Goal: Browse casually: Explore the website without a specific task or goal

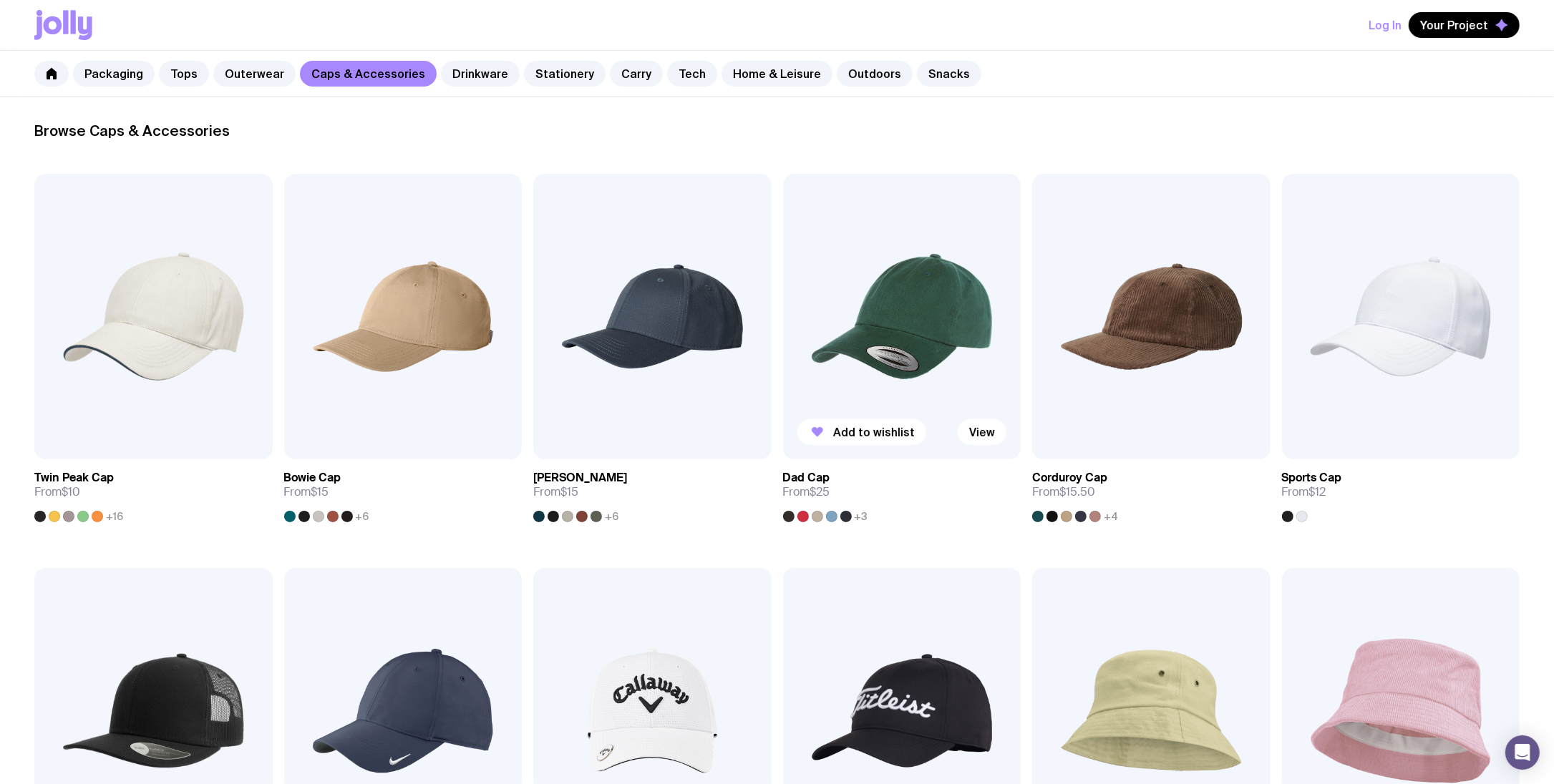
scroll to position [366, 0]
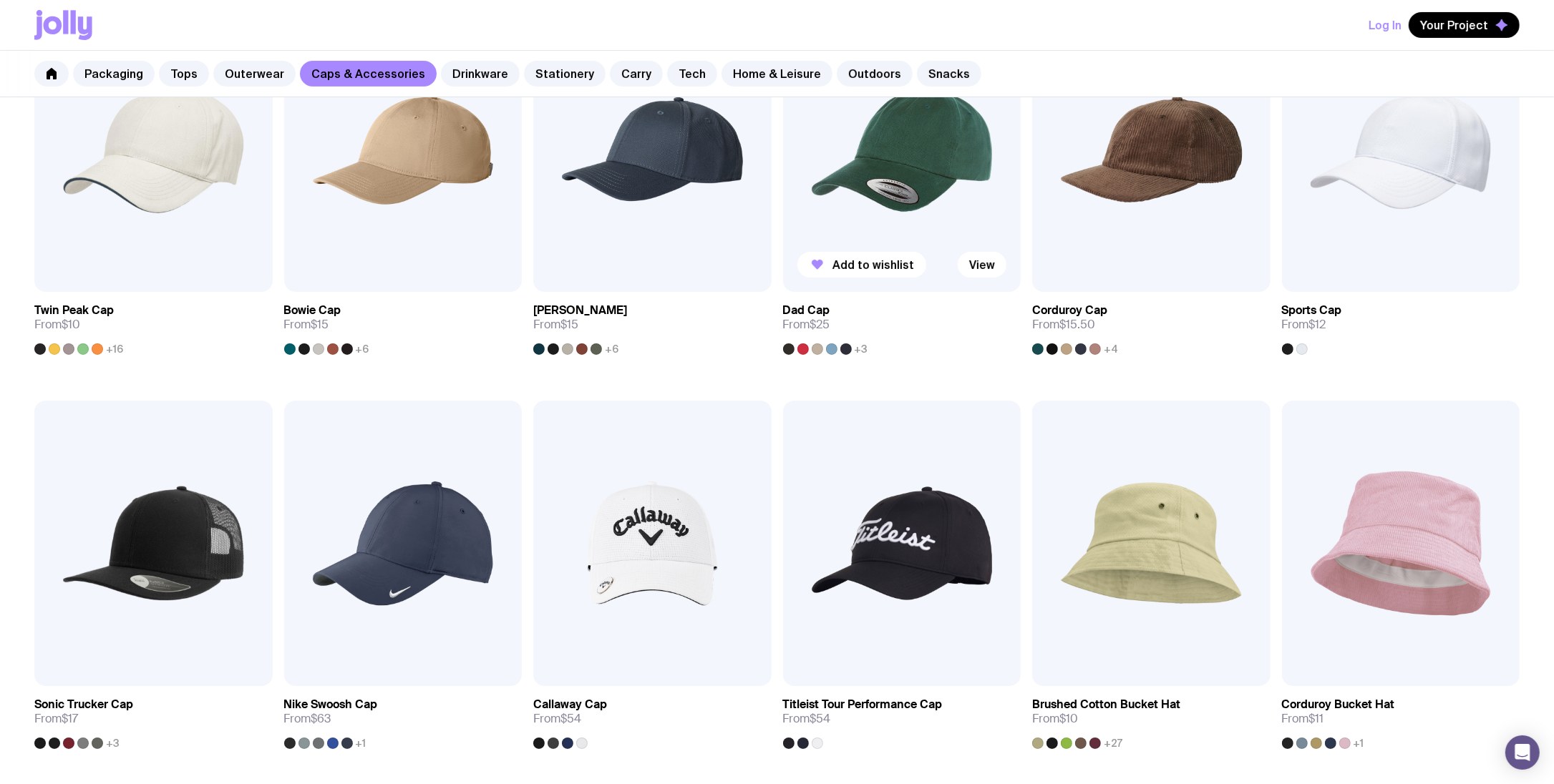
click at [929, 172] on img at bounding box center [902, 149] width 238 height 285
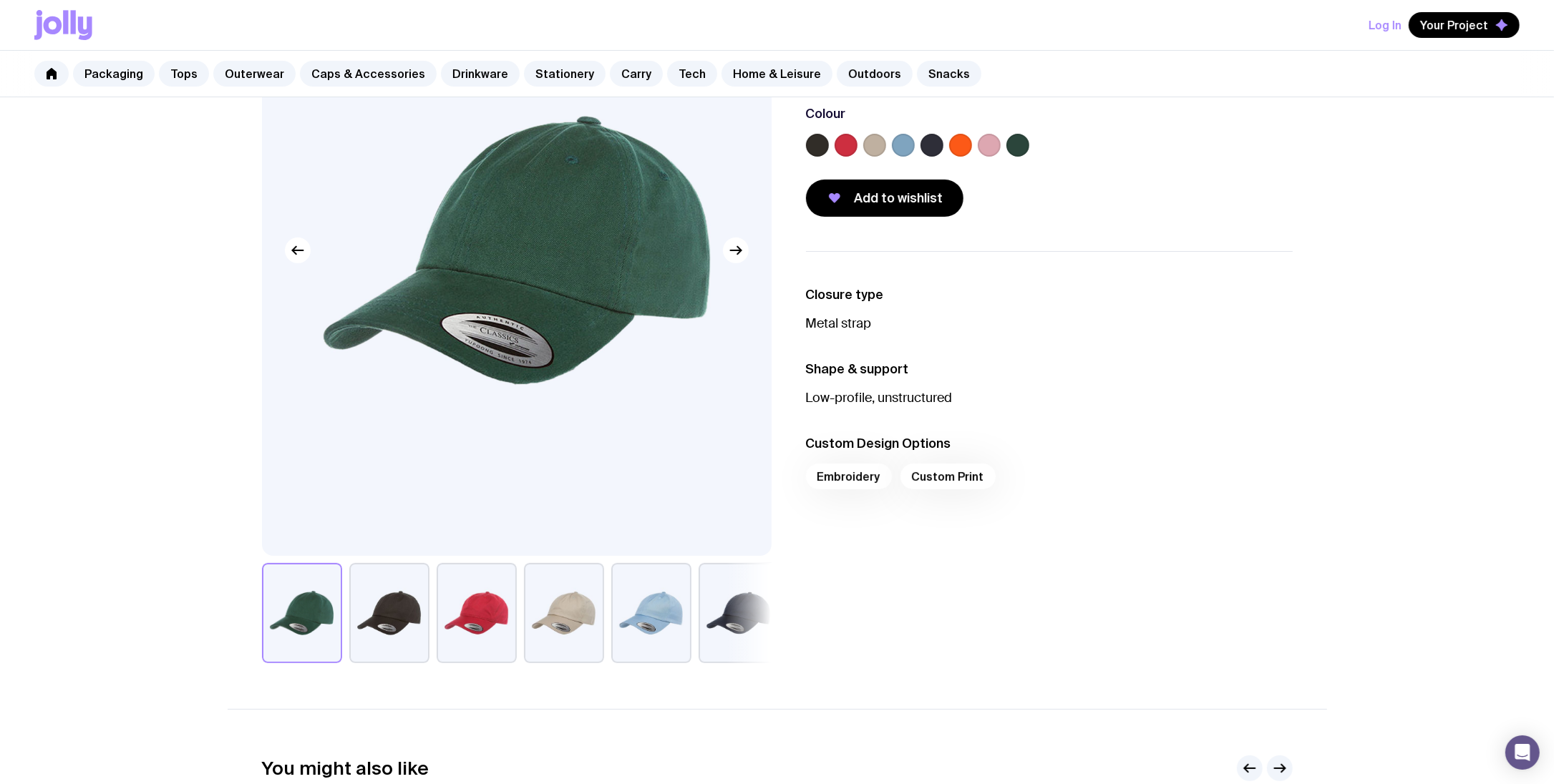
scroll to position [178, 0]
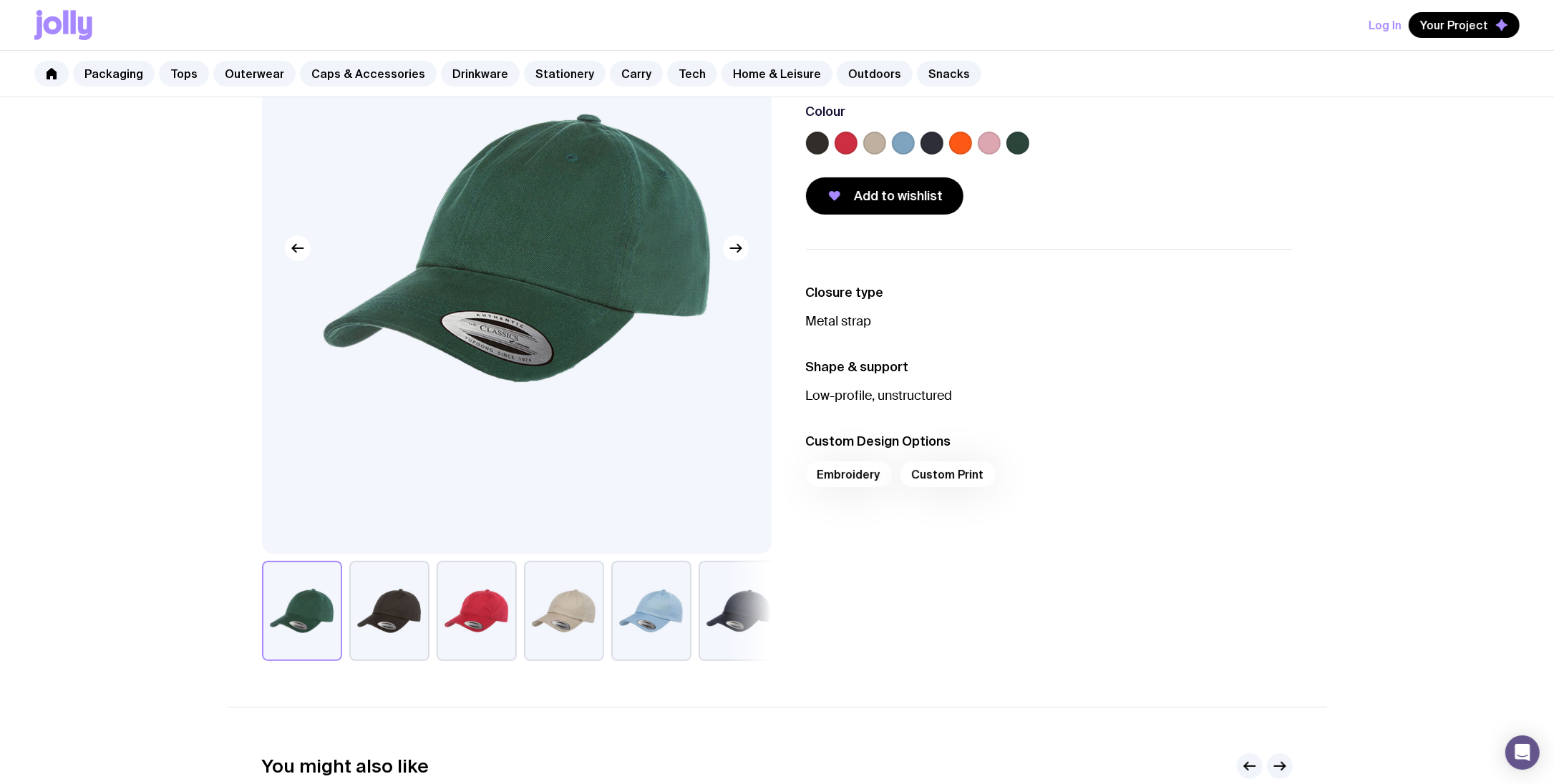
click at [397, 610] on button "button" at bounding box center [389, 611] width 80 height 100
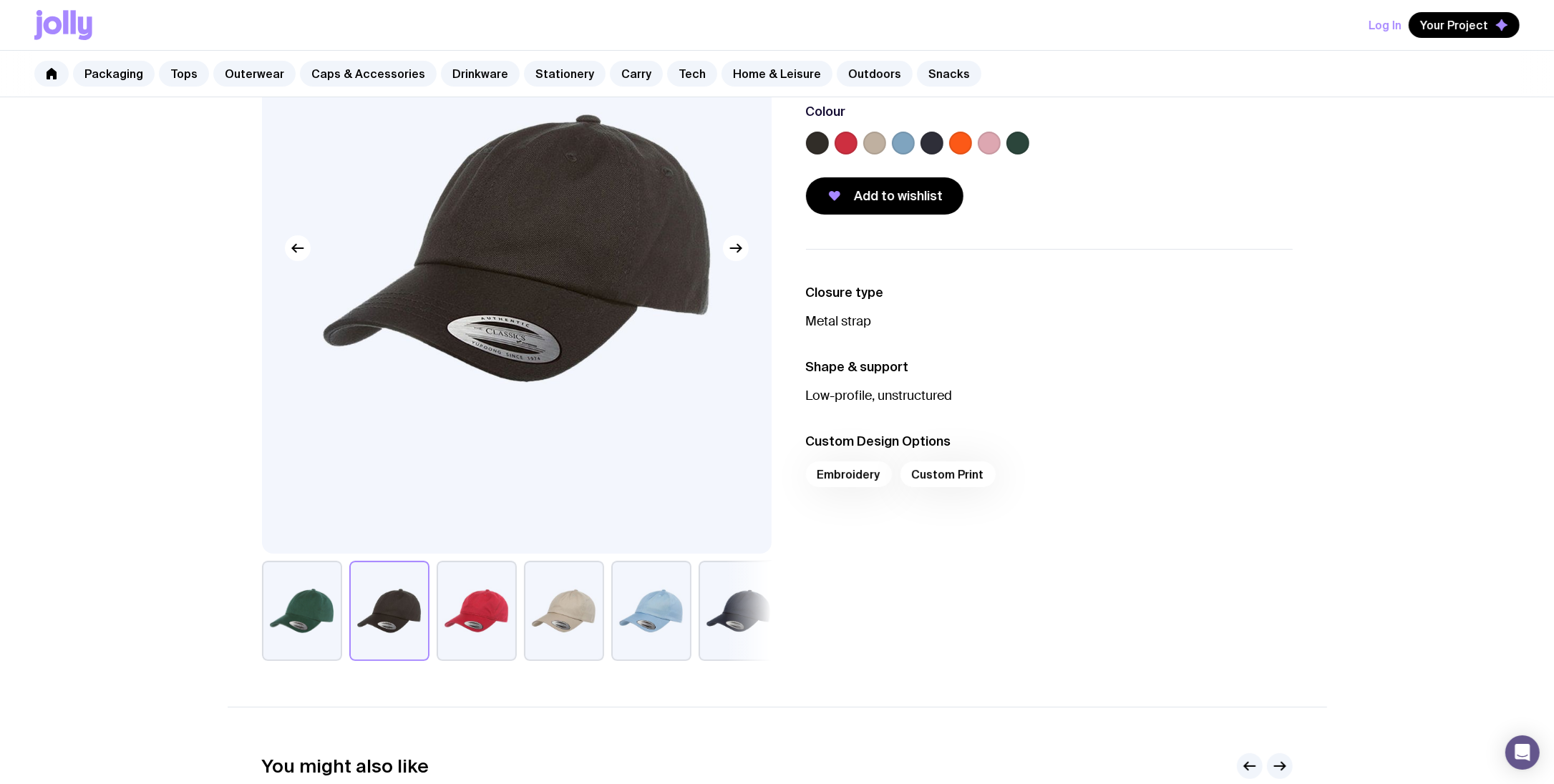
click at [448, 605] on button "button" at bounding box center [476, 611] width 80 height 100
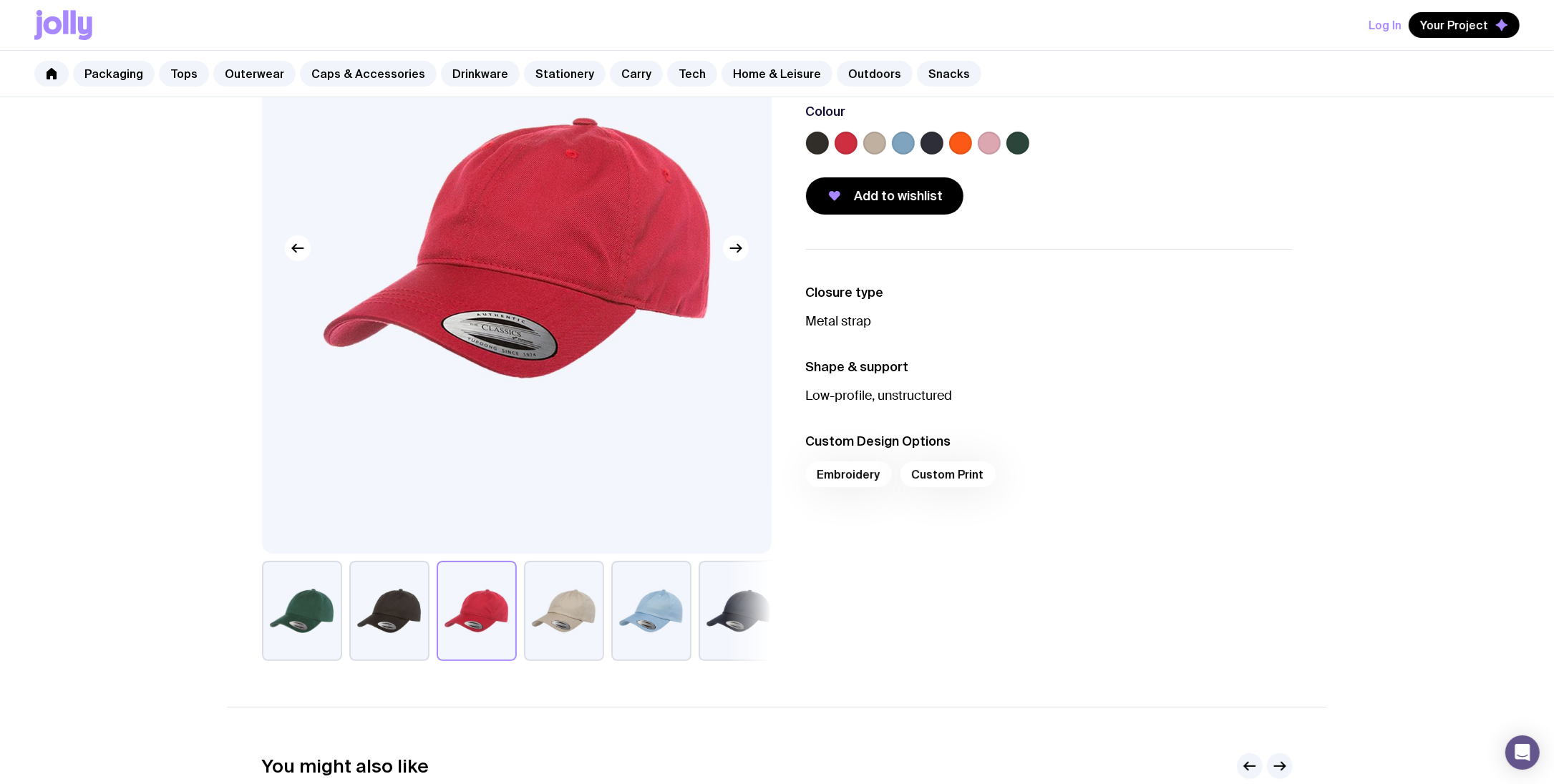
click at [520, 600] on div at bounding box center [517, 611] width 510 height 100
click at [569, 601] on button "button" at bounding box center [563, 611] width 80 height 100
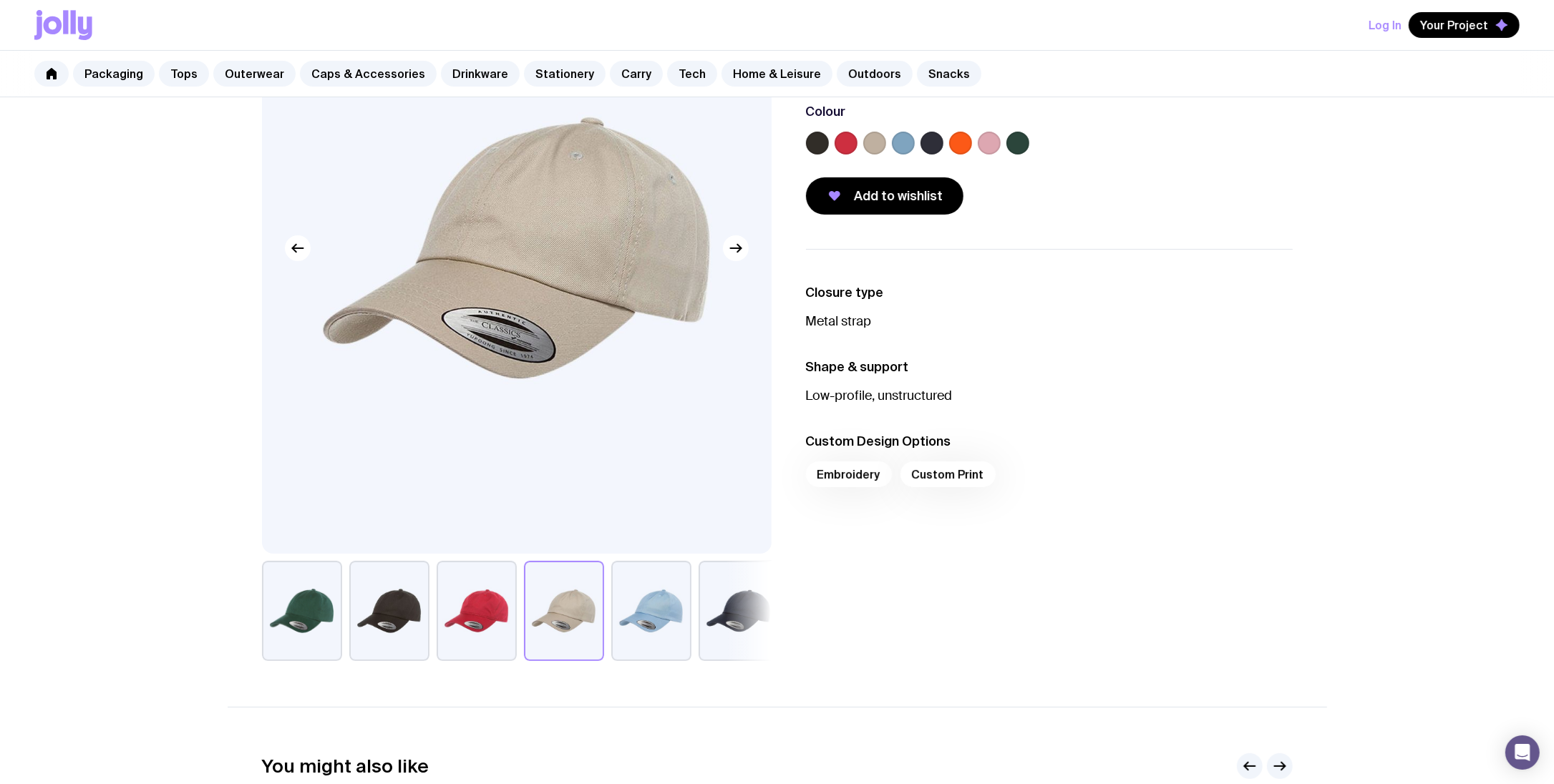
click at [684, 595] on button "button" at bounding box center [651, 611] width 80 height 100
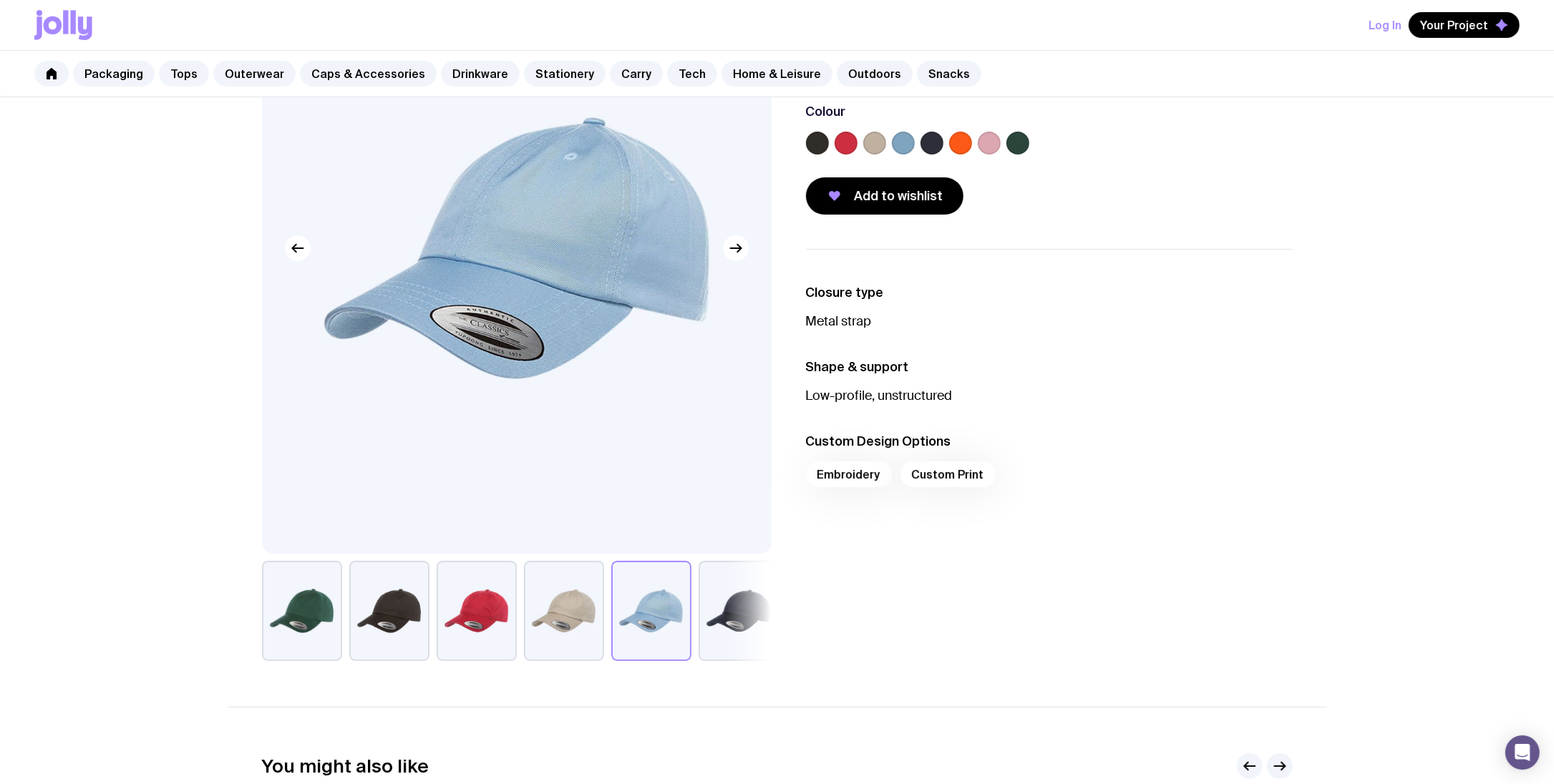
click at [721, 588] on button "button" at bounding box center [738, 611] width 80 height 100
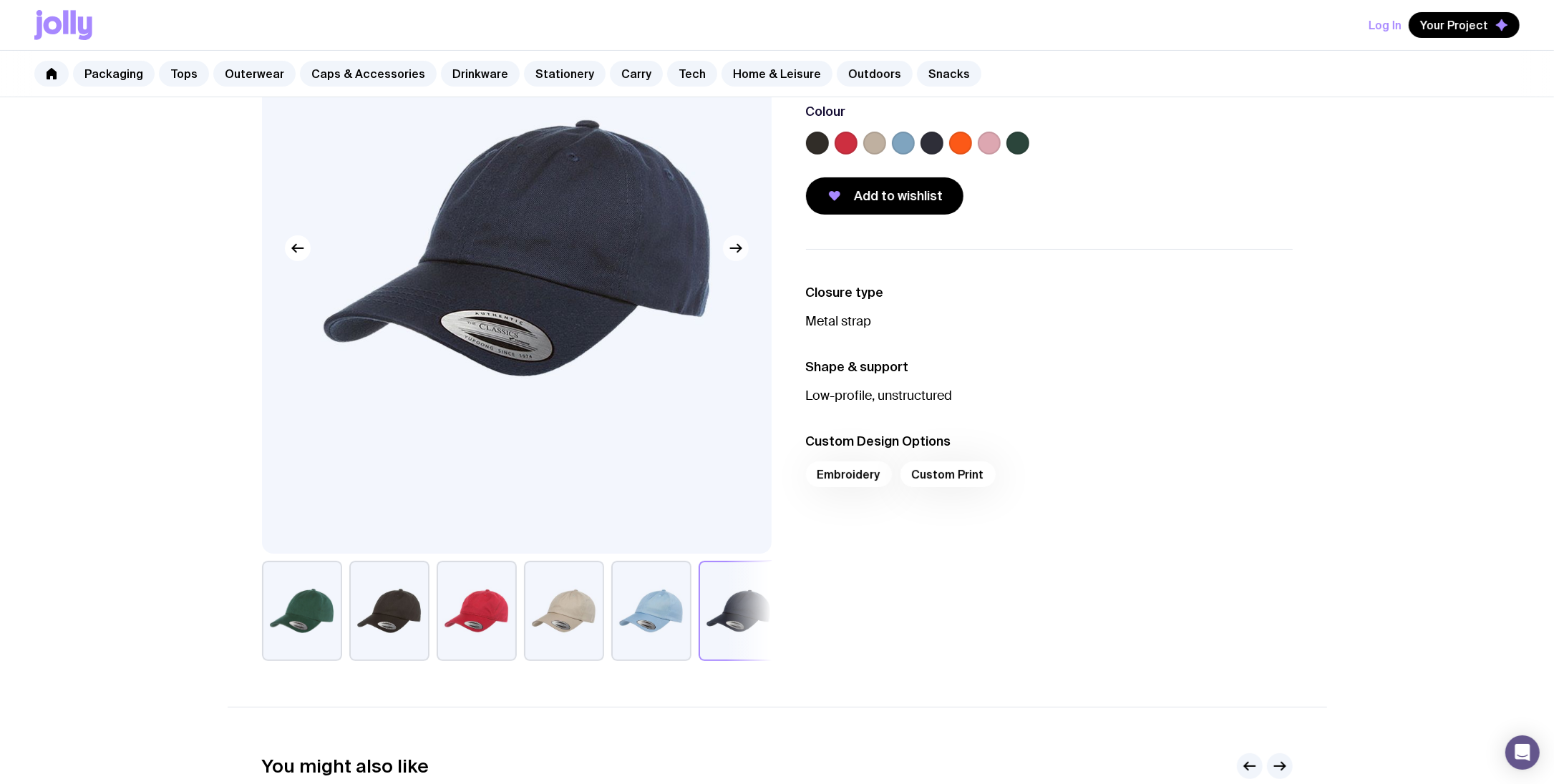
click at [739, 258] on button "button" at bounding box center [736, 248] width 25 height 25
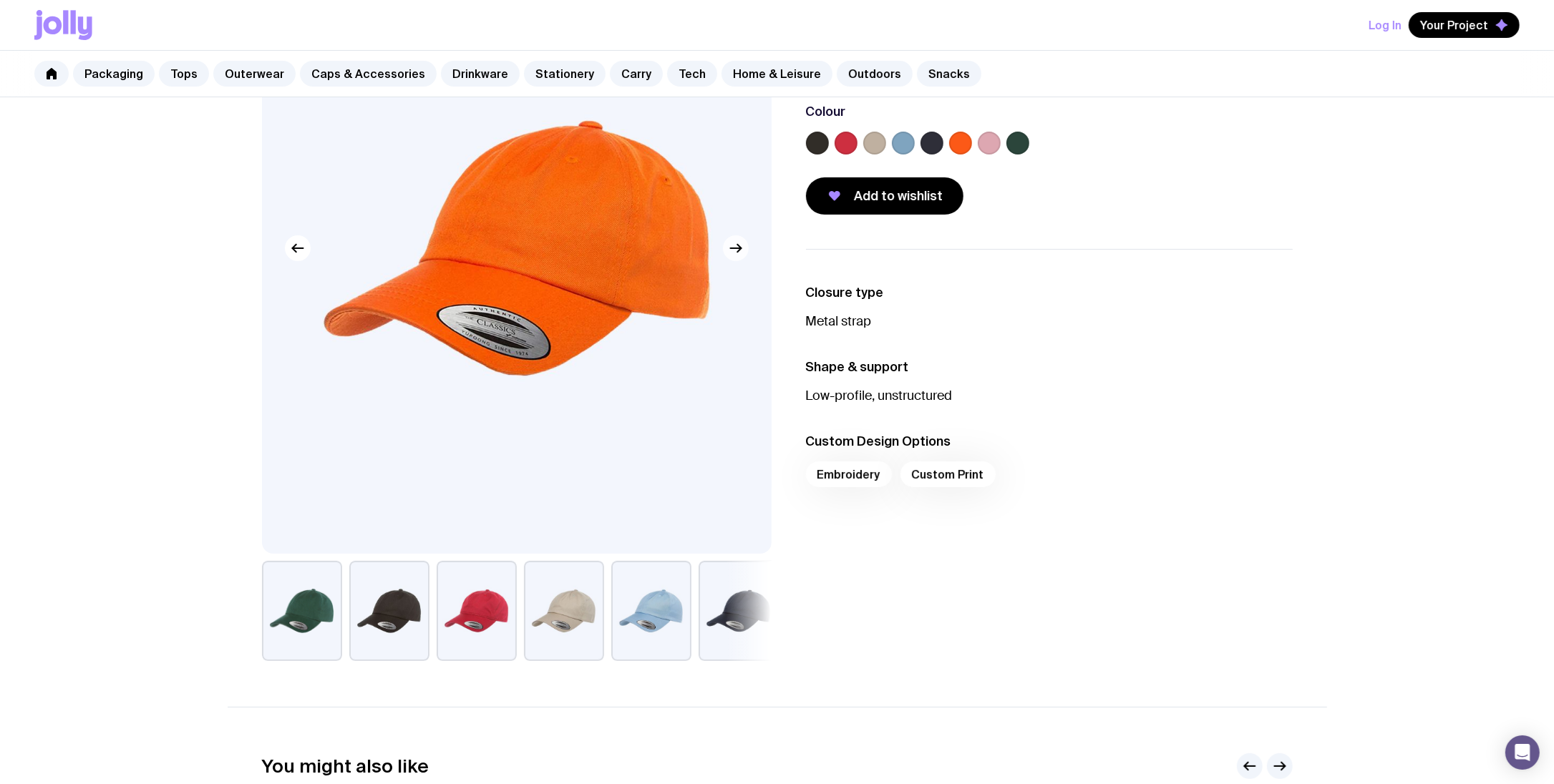
click at [739, 258] on button "button" at bounding box center [736, 248] width 25 height 25
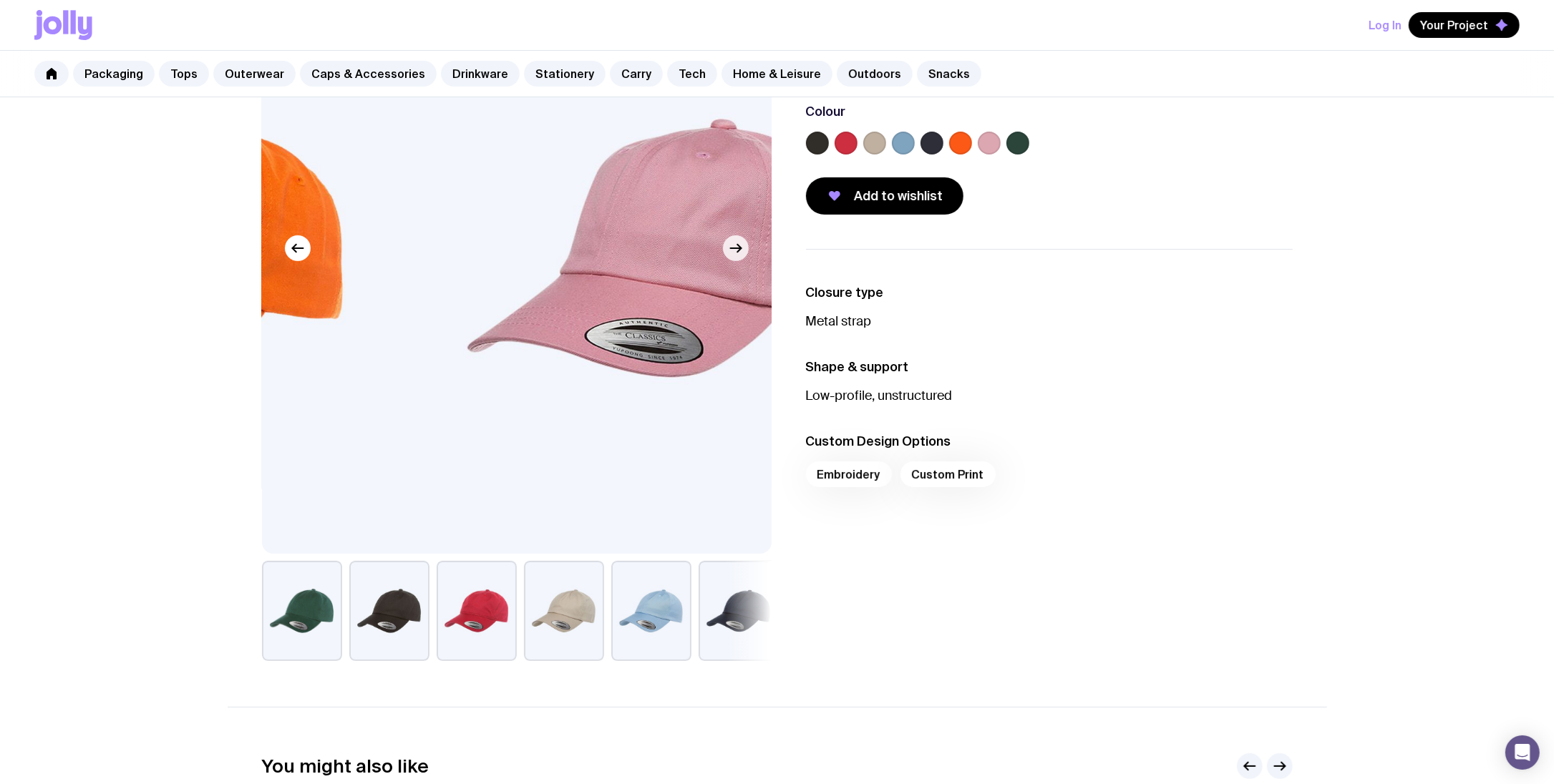
click at [739, 258] on button "button" at bounding box center [736, 248] width 25 height 25
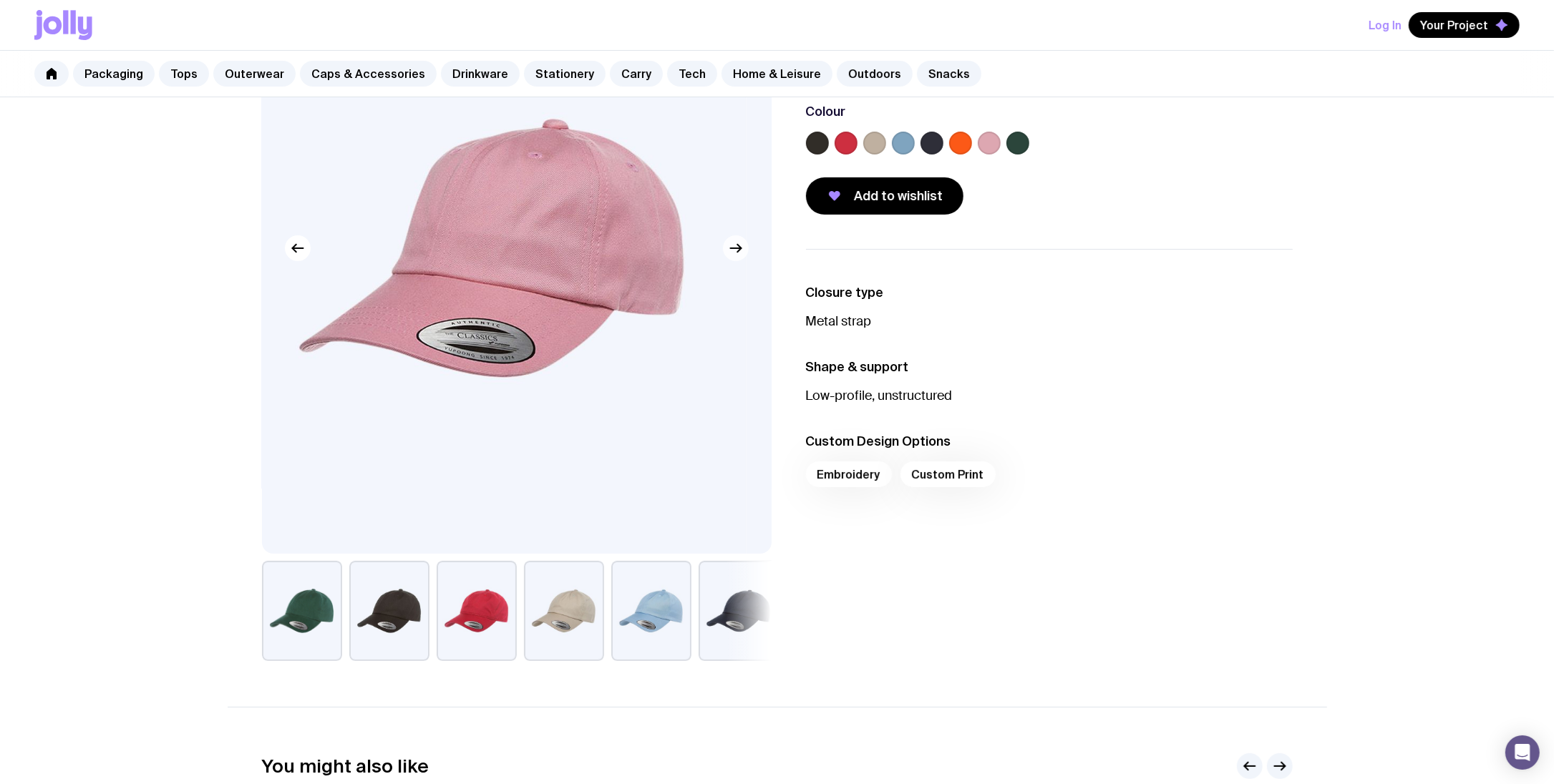
click at [739, 258] on button "button" at bounding box center [736, 248] width 25 height 25
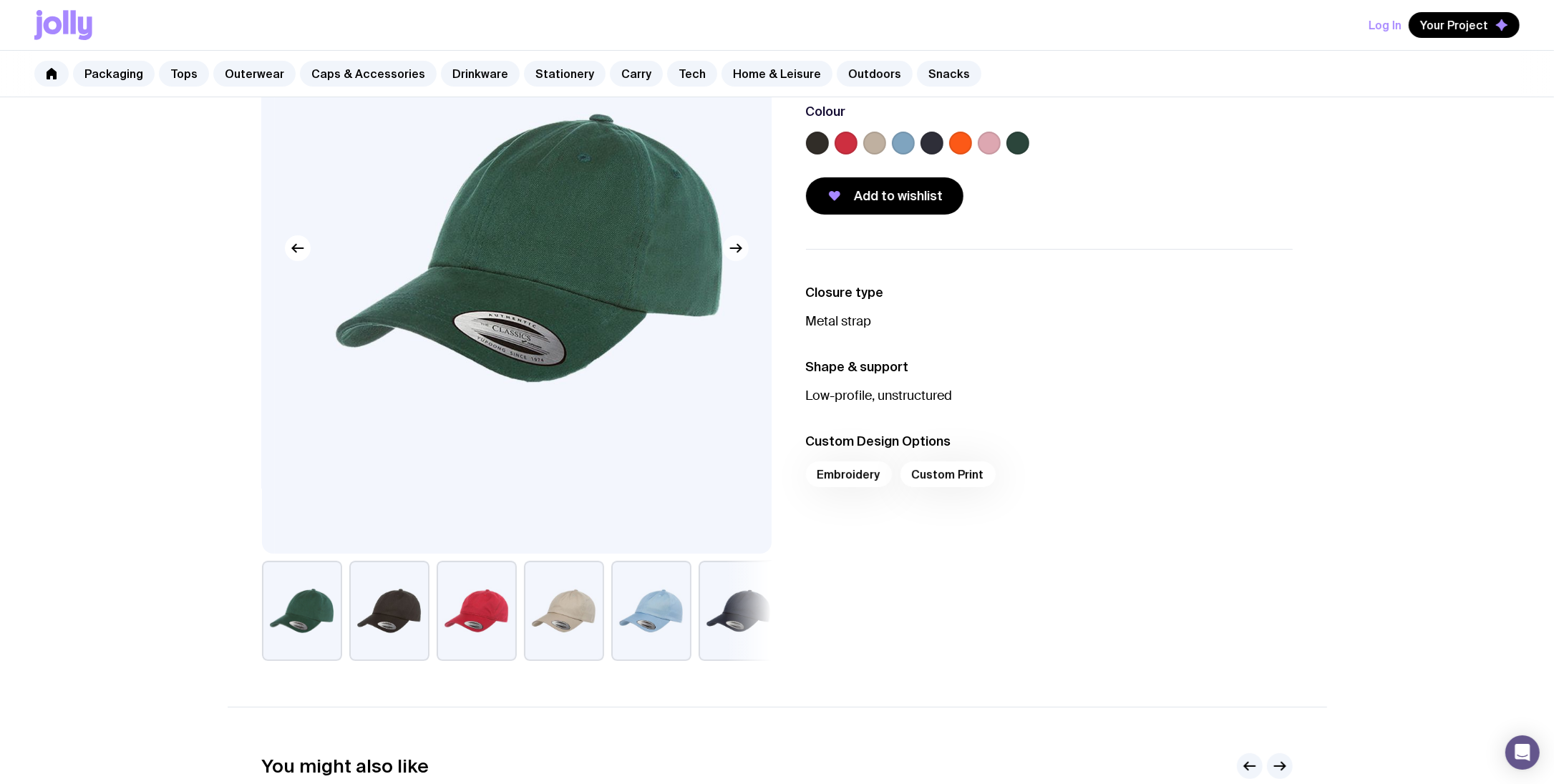
click at [739, 258] on button "button" at bounding box center [736, 248] width 25 height 25
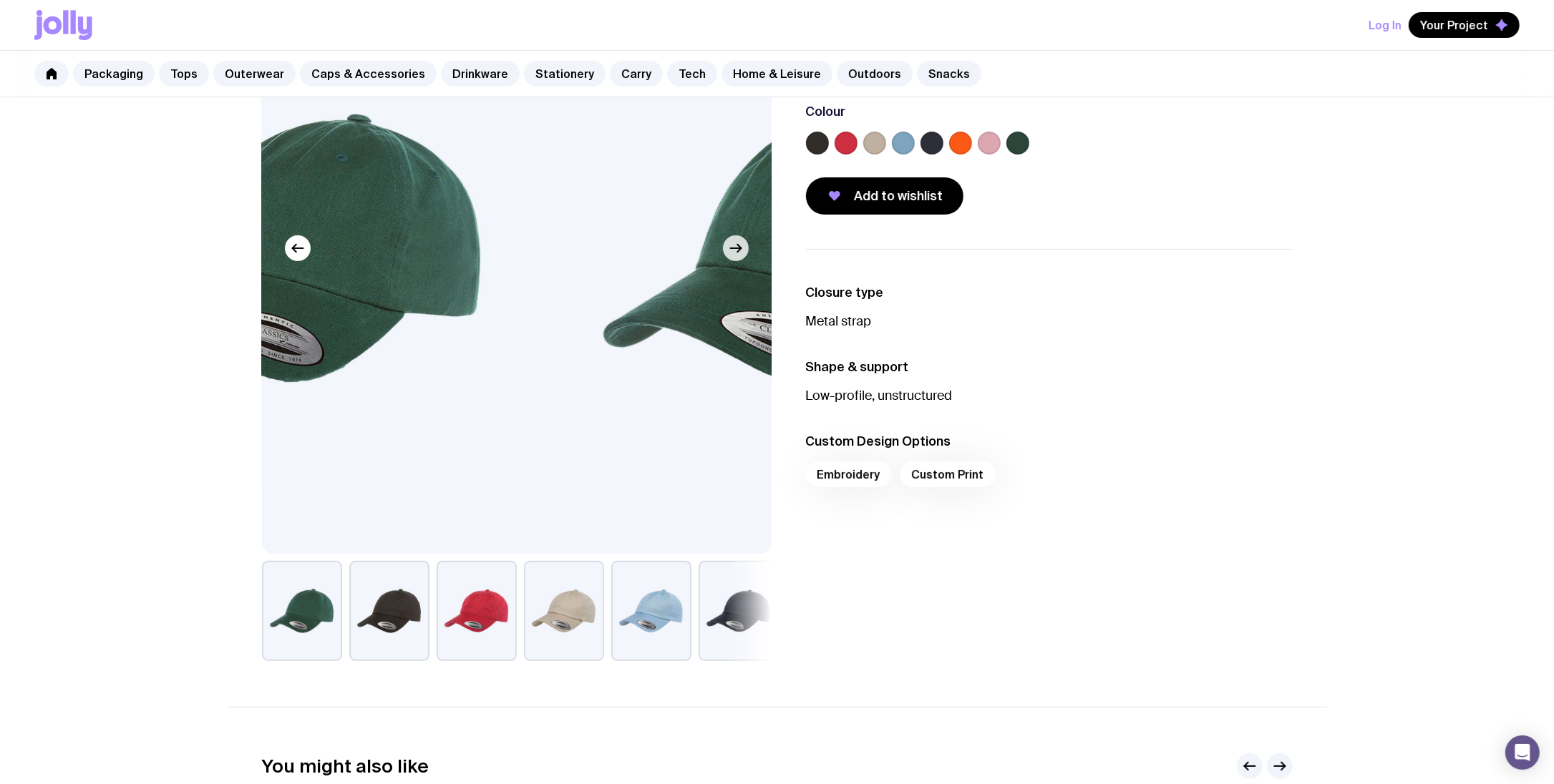
click at [739, 258] on button "button" at bounding box center [736, 248] width 25 height 25
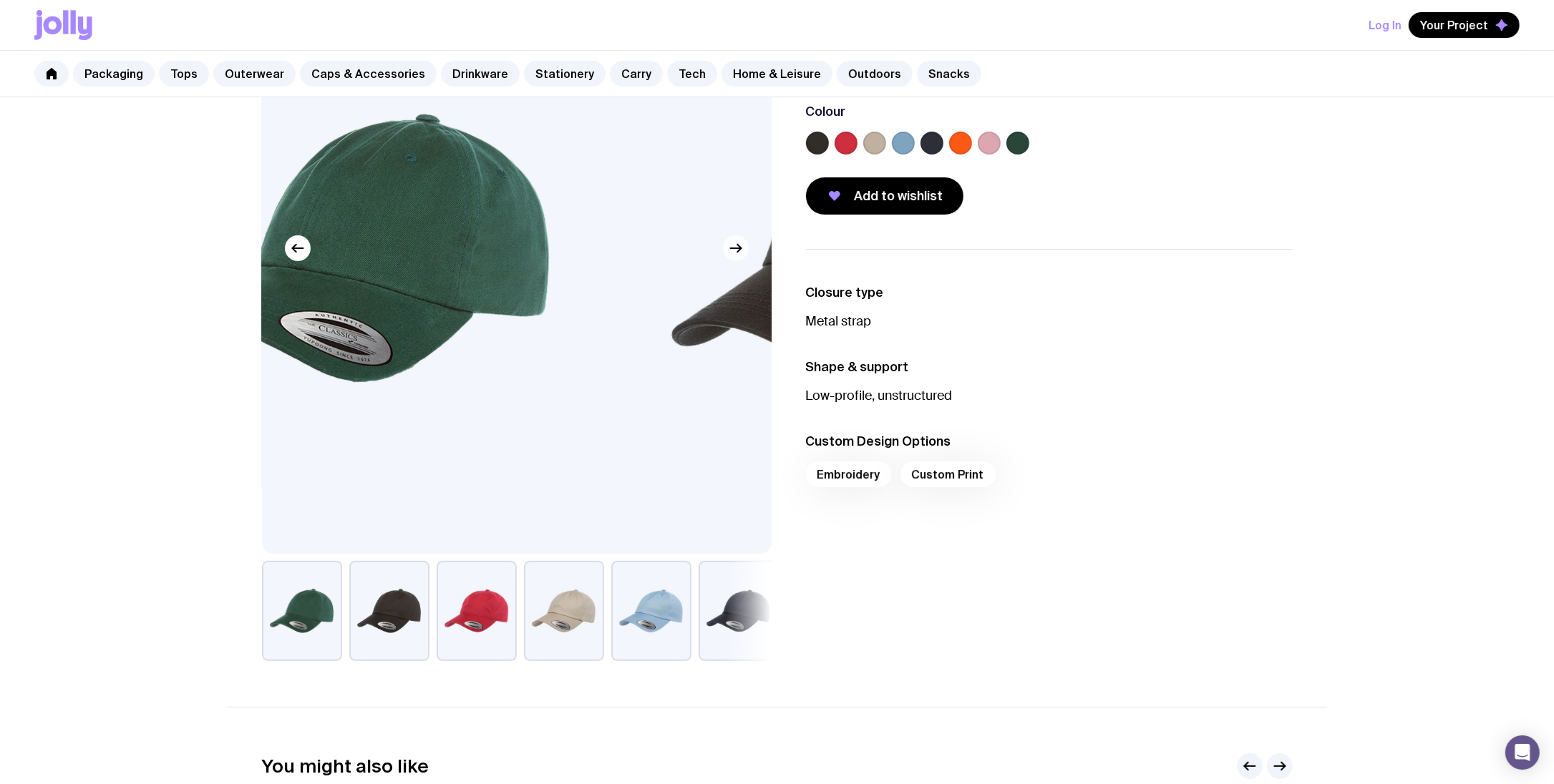
click at [739, 258] on button "button" at bounding box center [736, 248] width 25 height 25
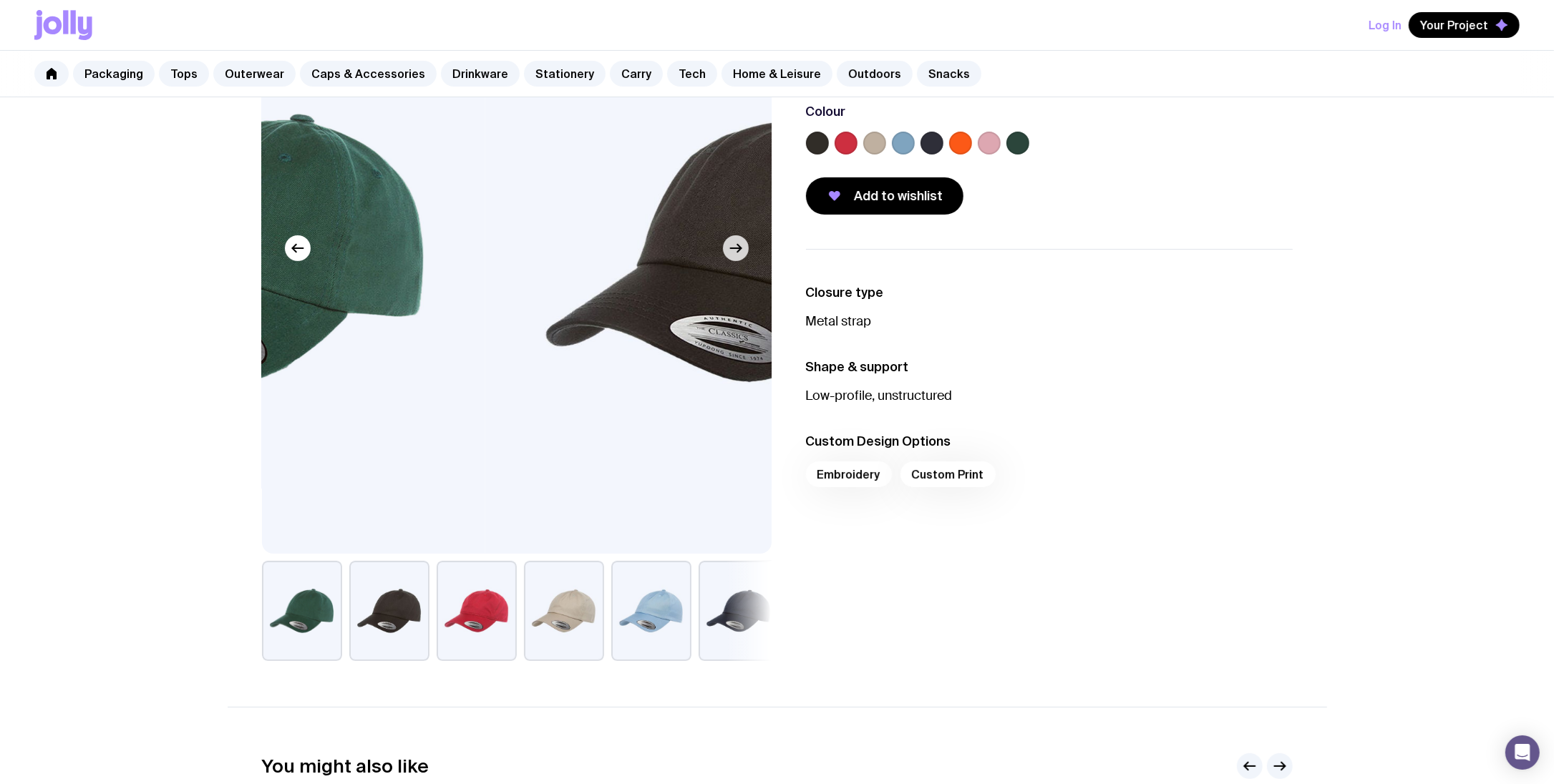
click at [739, 258] on button "button" at bounding box center [736, 248] width 25 height 25
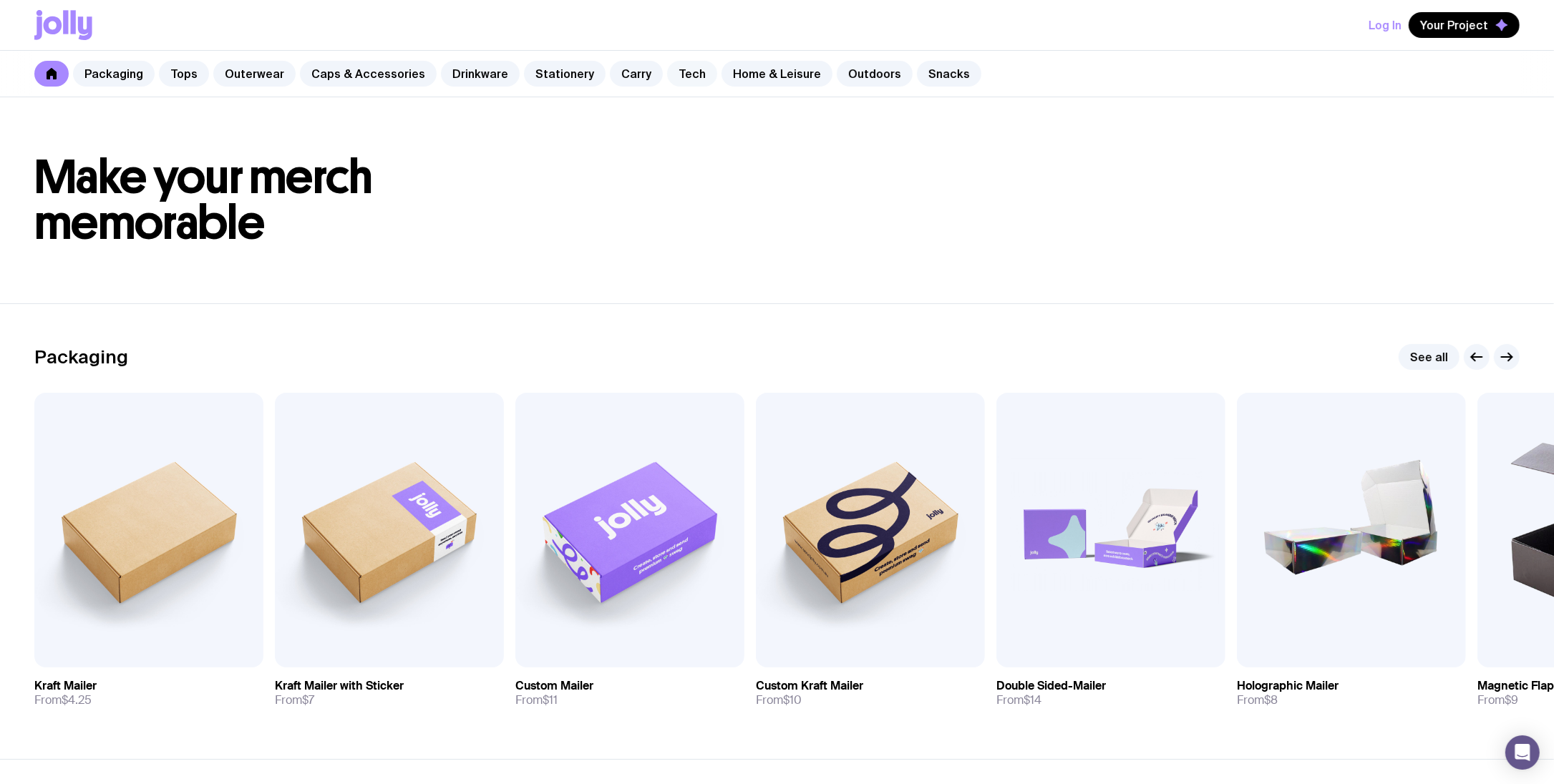
click at [682, 77] on link "Tech" at bounding box center [692, 73] width 50 height 25
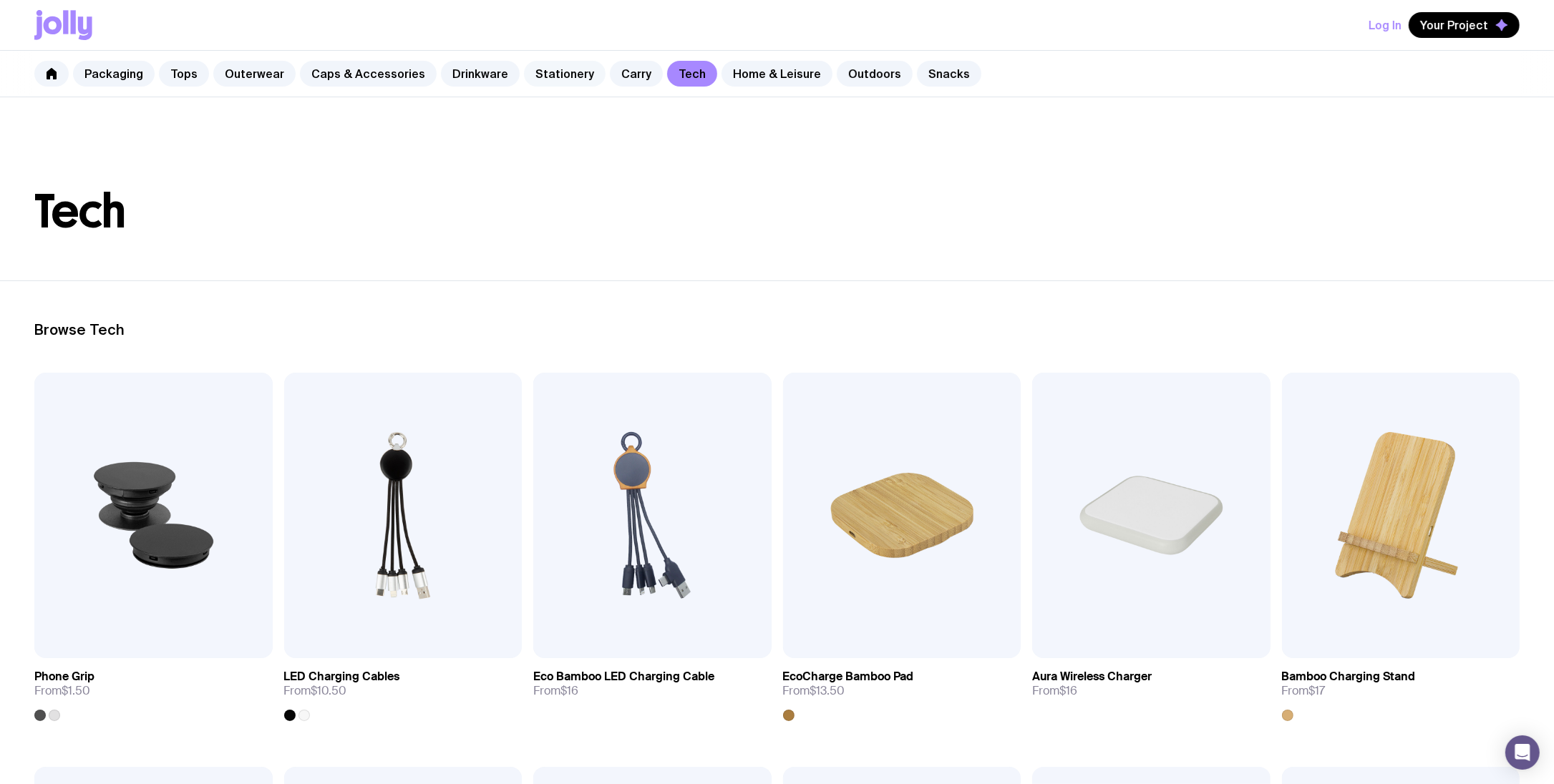
click at [551, 72] on link "Stationery" at bounding box center [564, 73] width 81 height 25
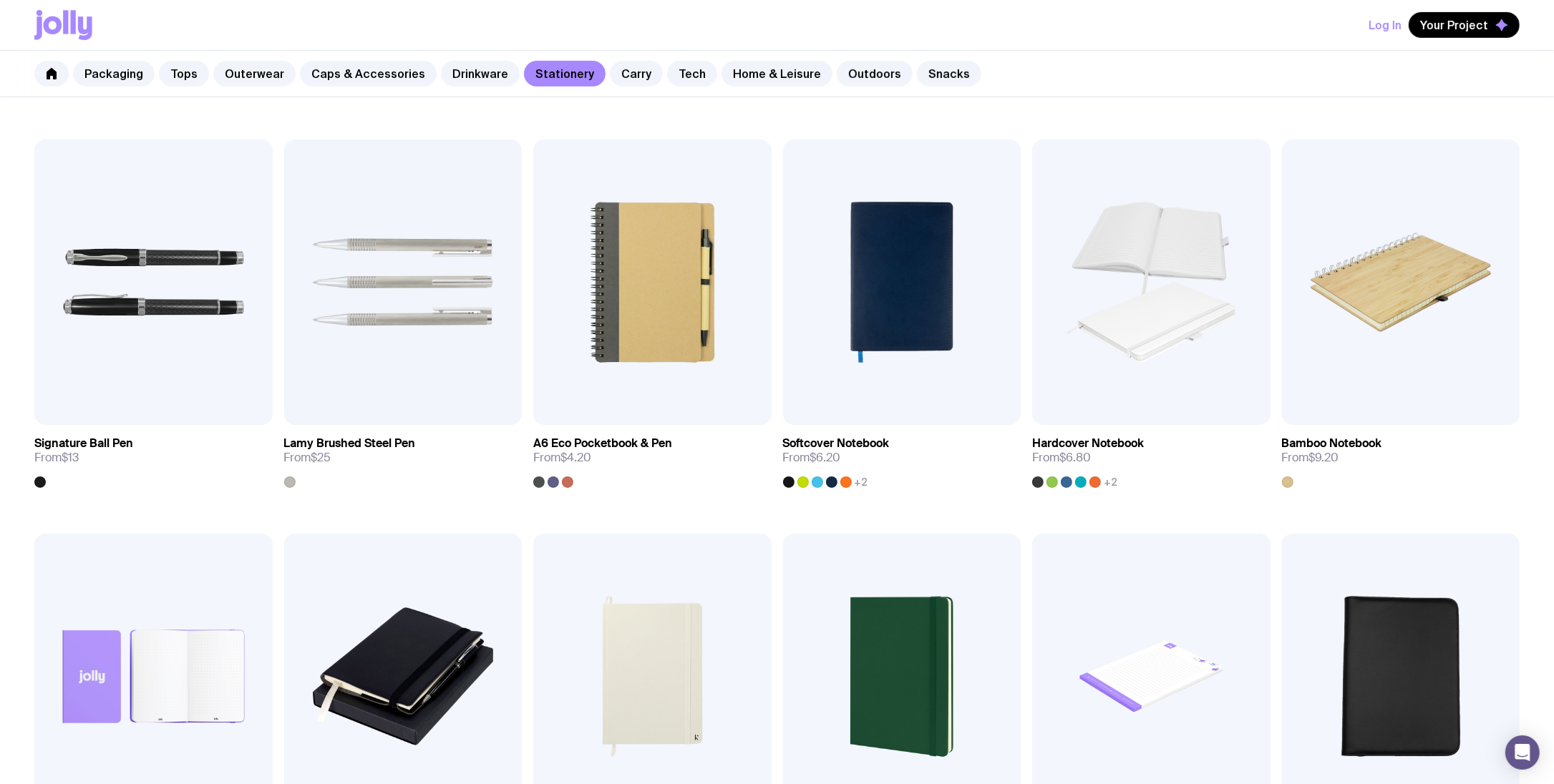
scroll to position [898, 0]
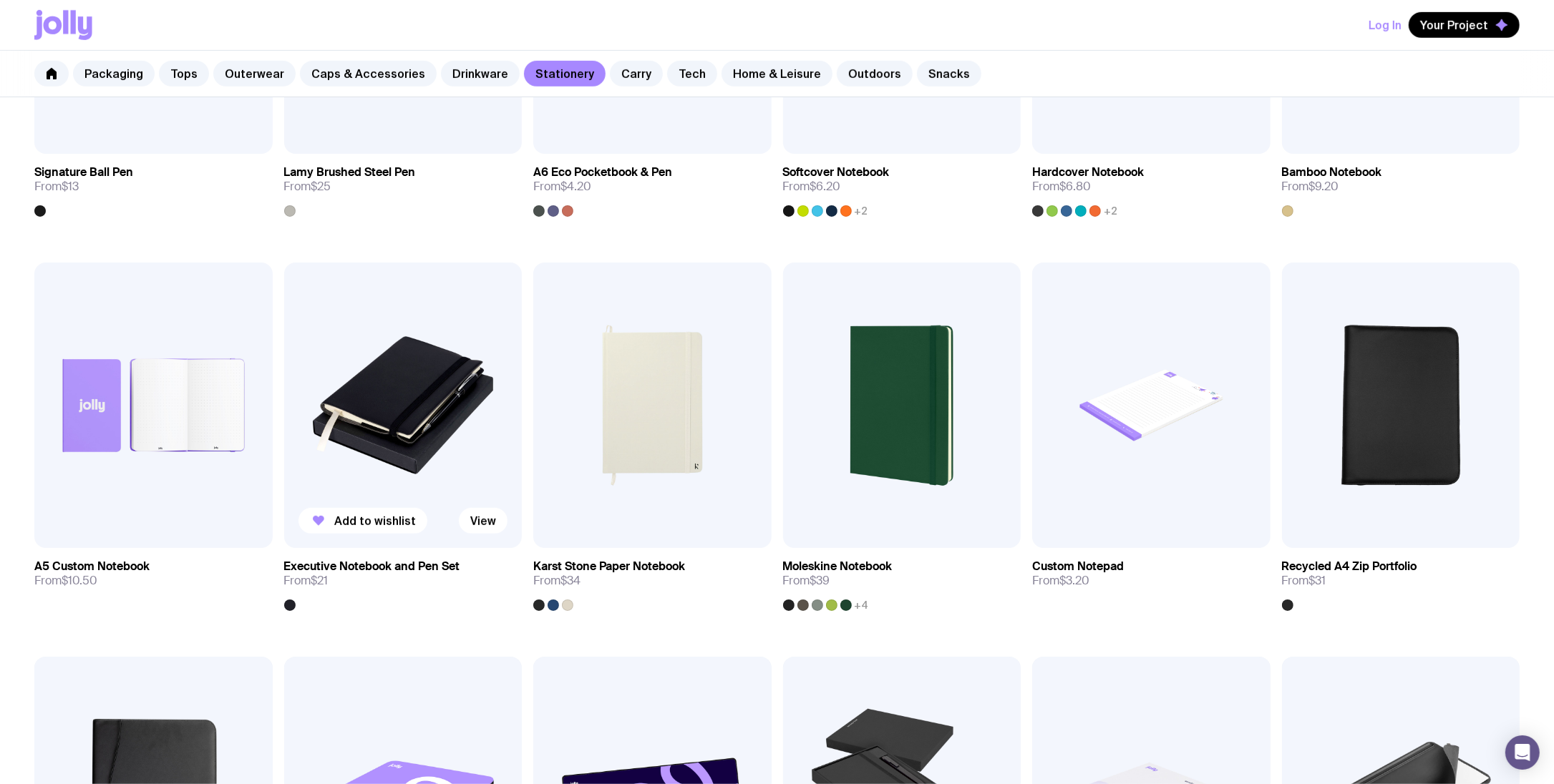
click at [376, 391] on img at bounding box center [403, 405] width 238 height 285
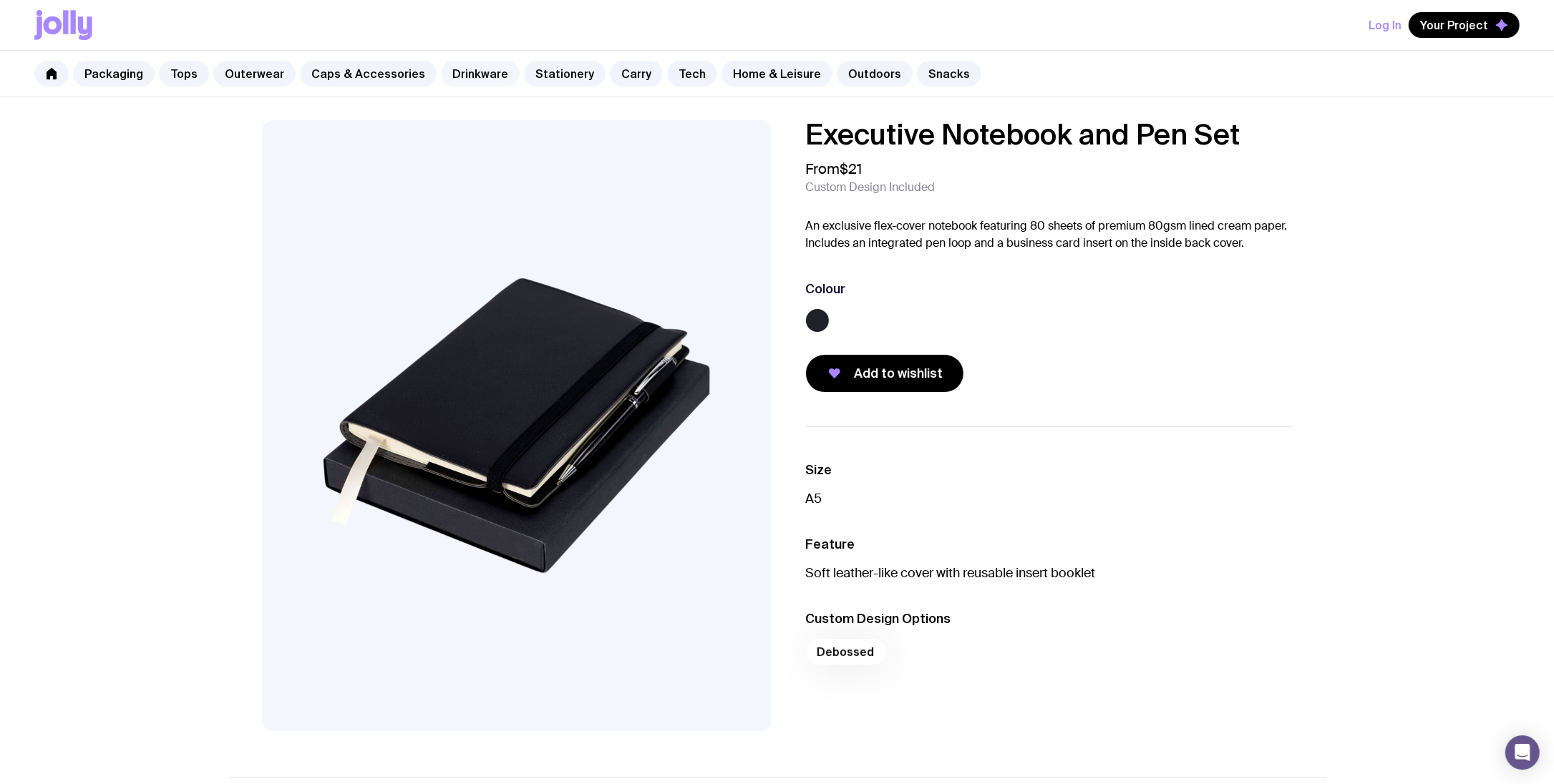
click at [493, 75] on link "Drinkware" at bounding box center [480, 73] width 78 height 25
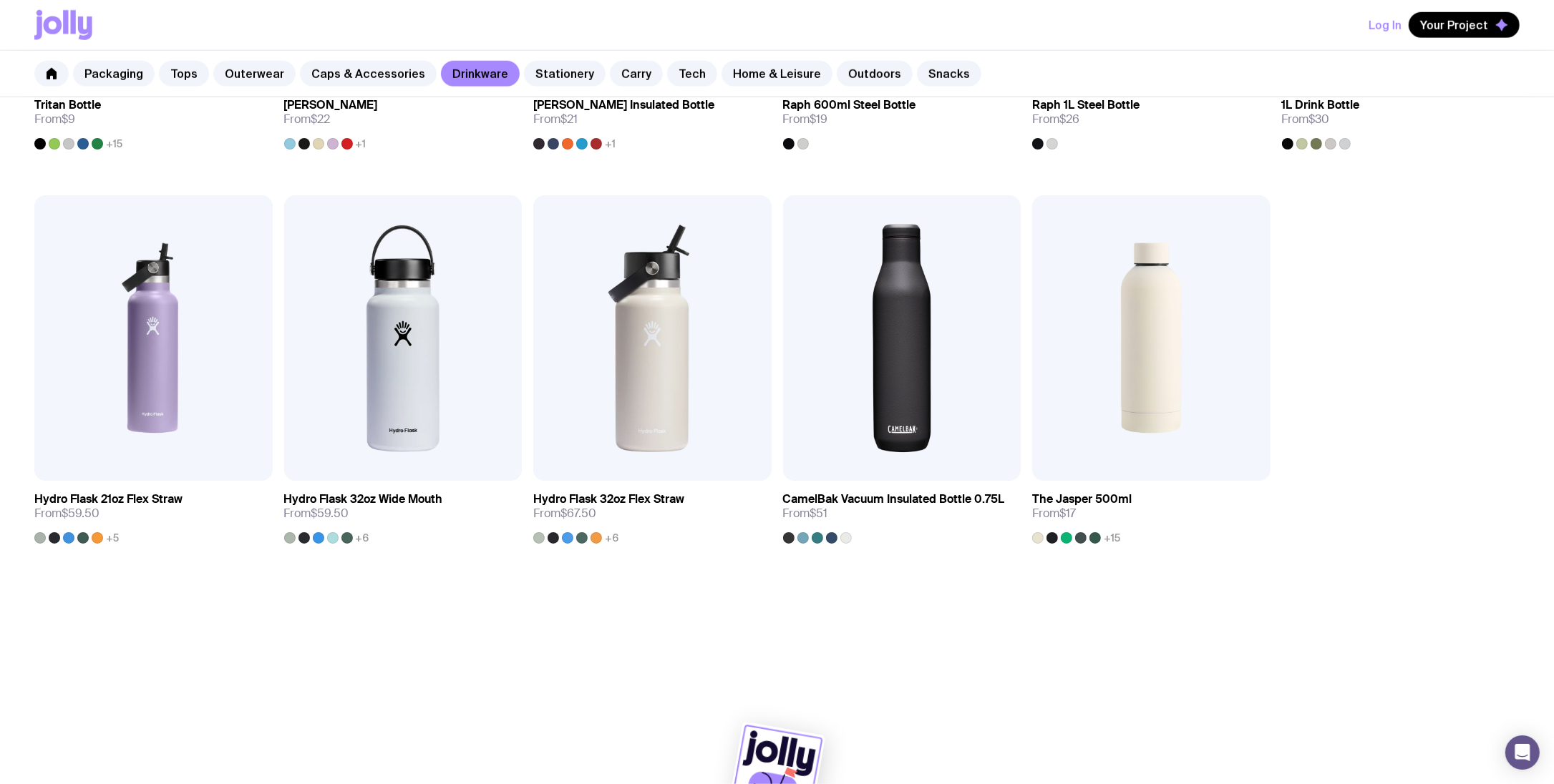
scroll to position [1363, 0]
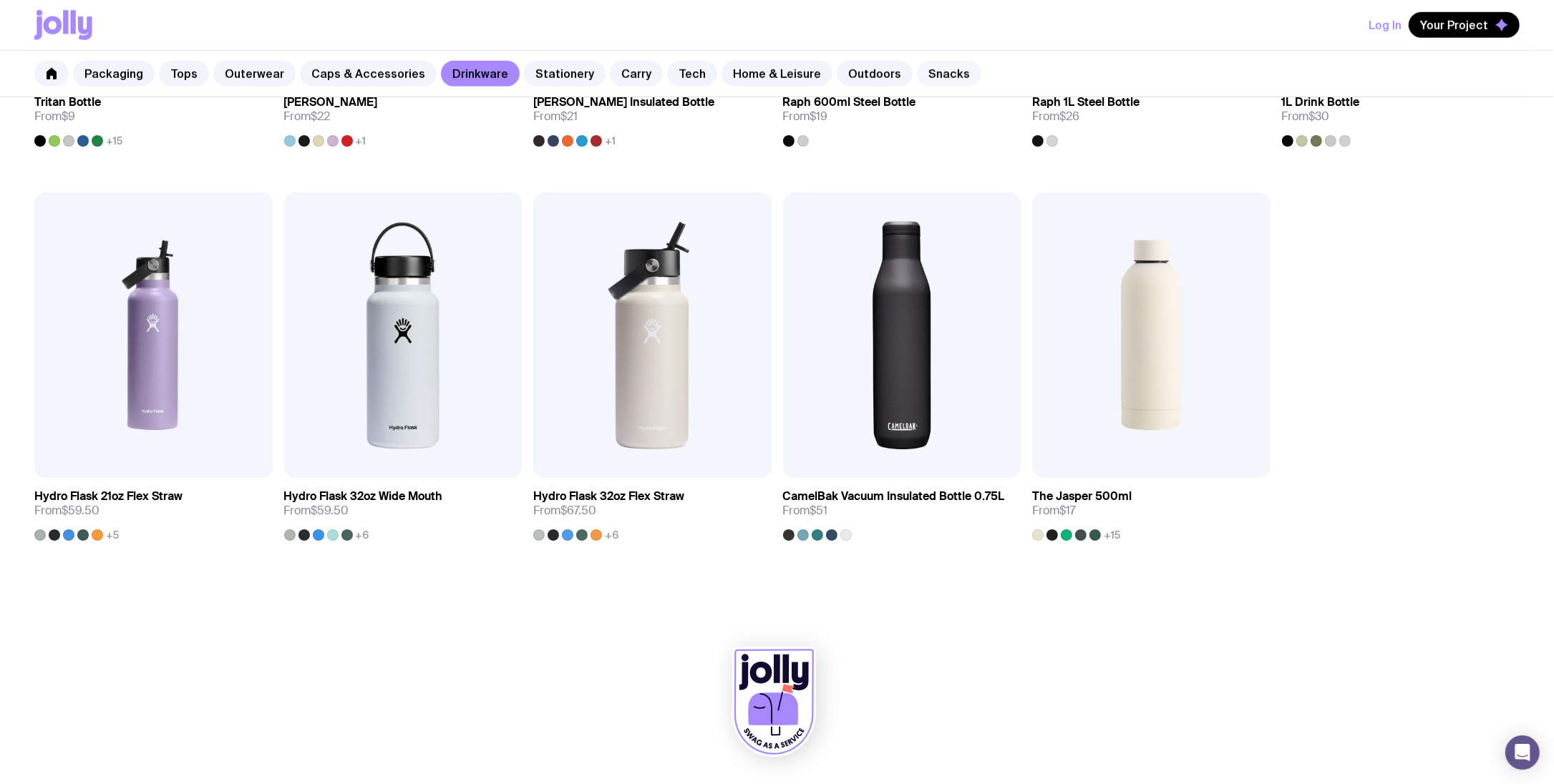
click at [923, 77] on link "Snacks" at bounding box center [949, 73] width 64 height 25
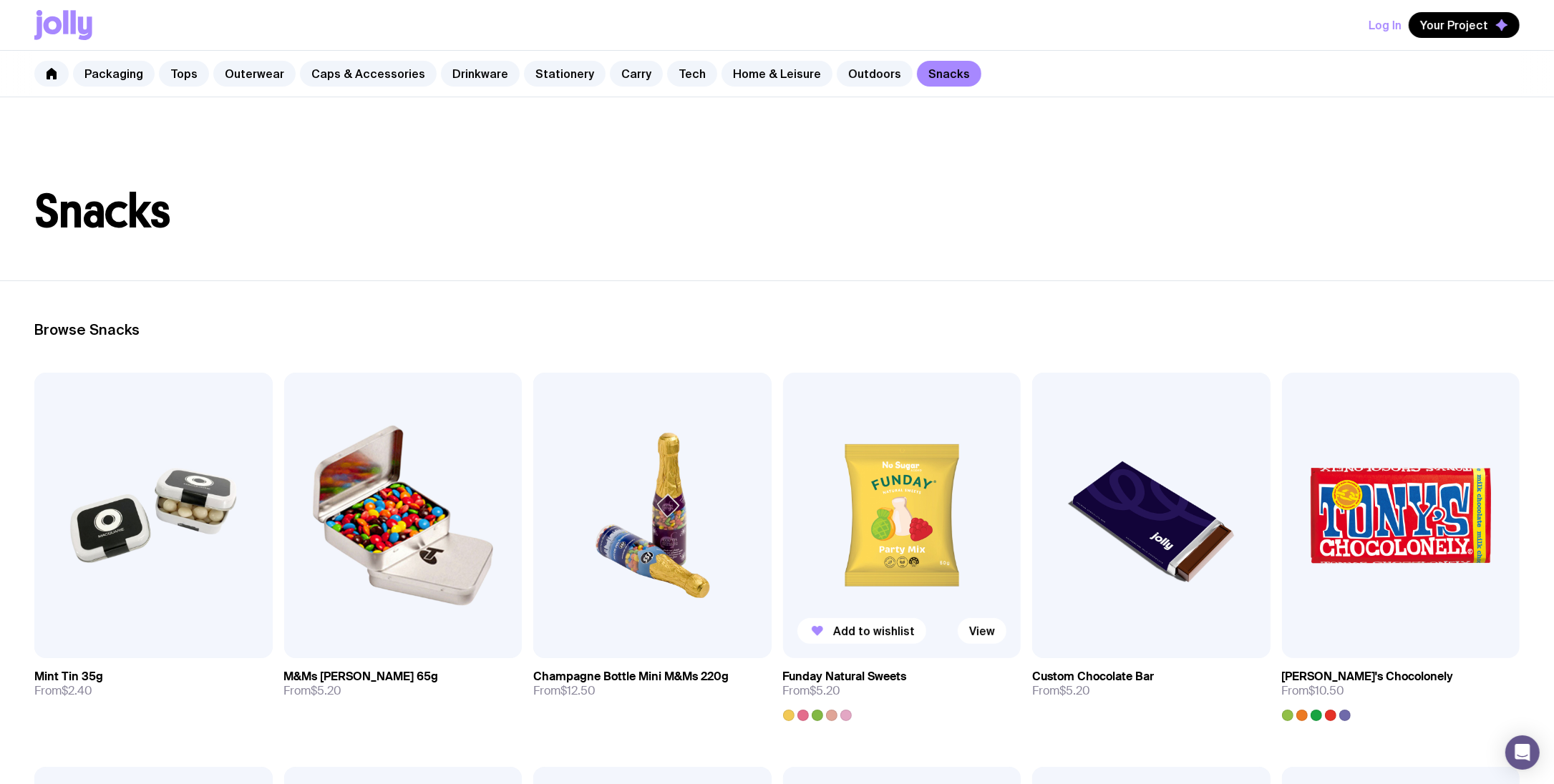
click at [897, 485] on img at bounding box center [902, 515] width 238 height 285
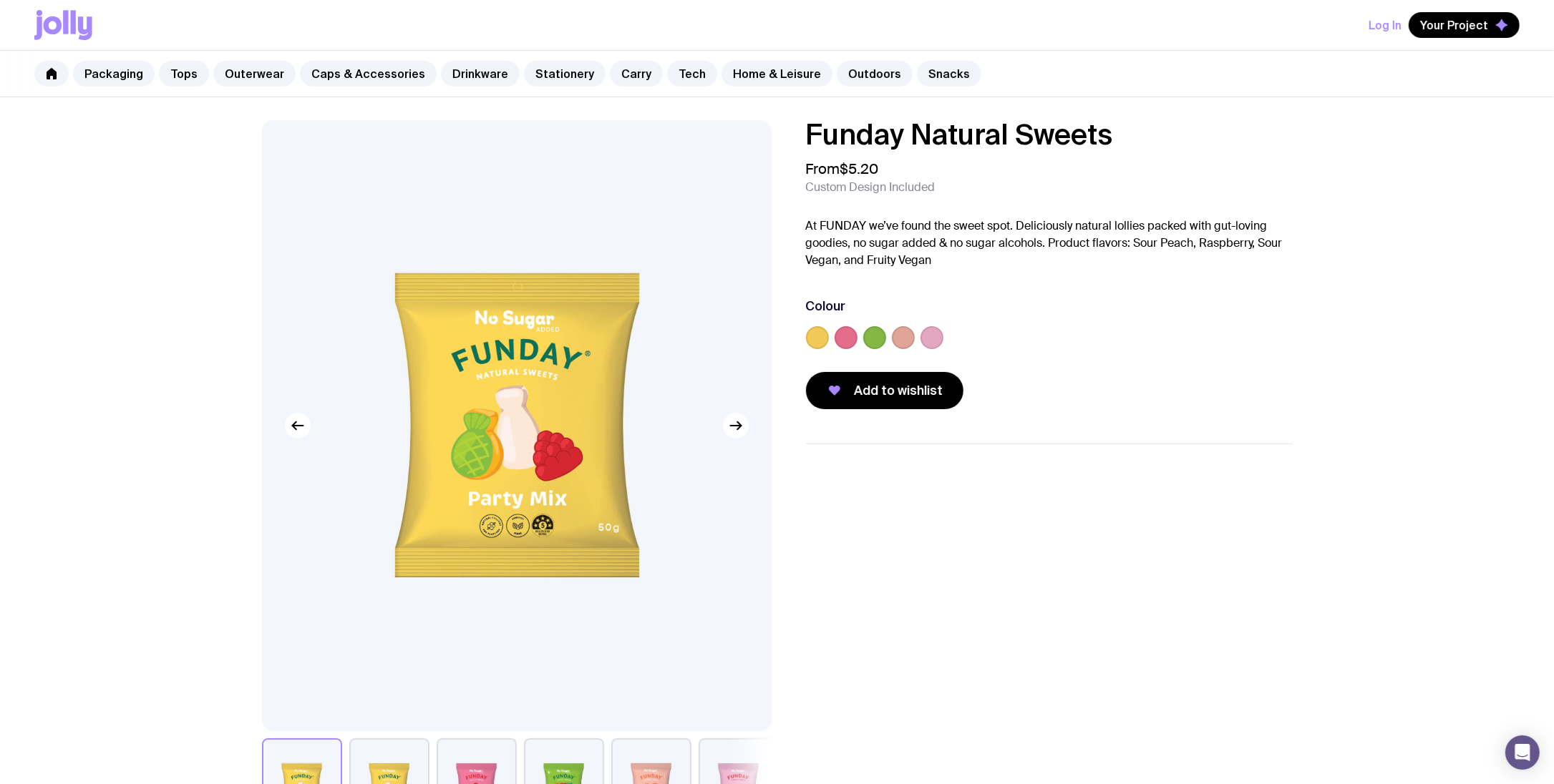
click at [586, 752] on button "button" at bounding box center [563, 788] width 80 height 100
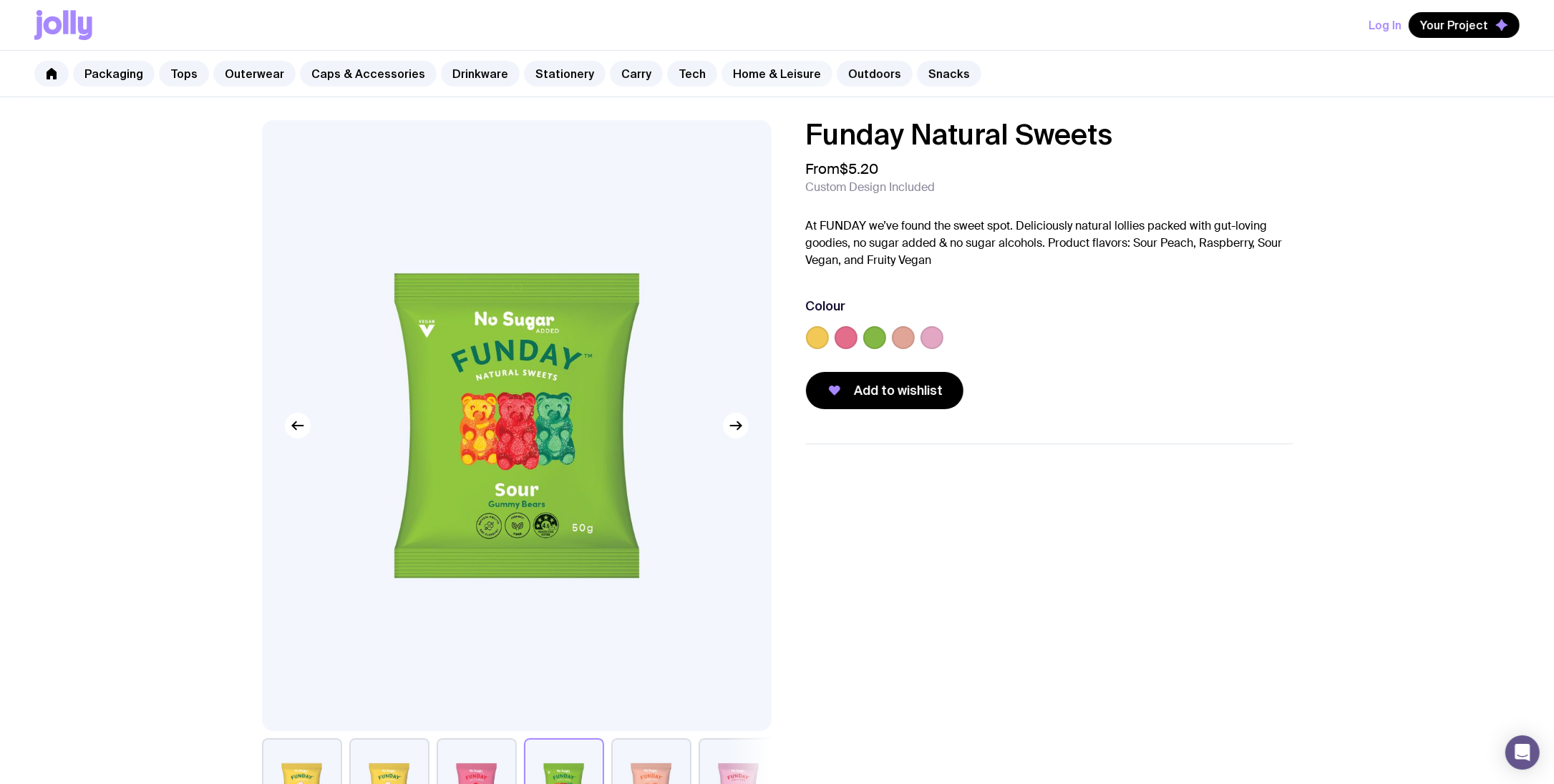
click at [767, 74] on link "Home & Leisure" at bounding box center [777, 73] width 111 height 25
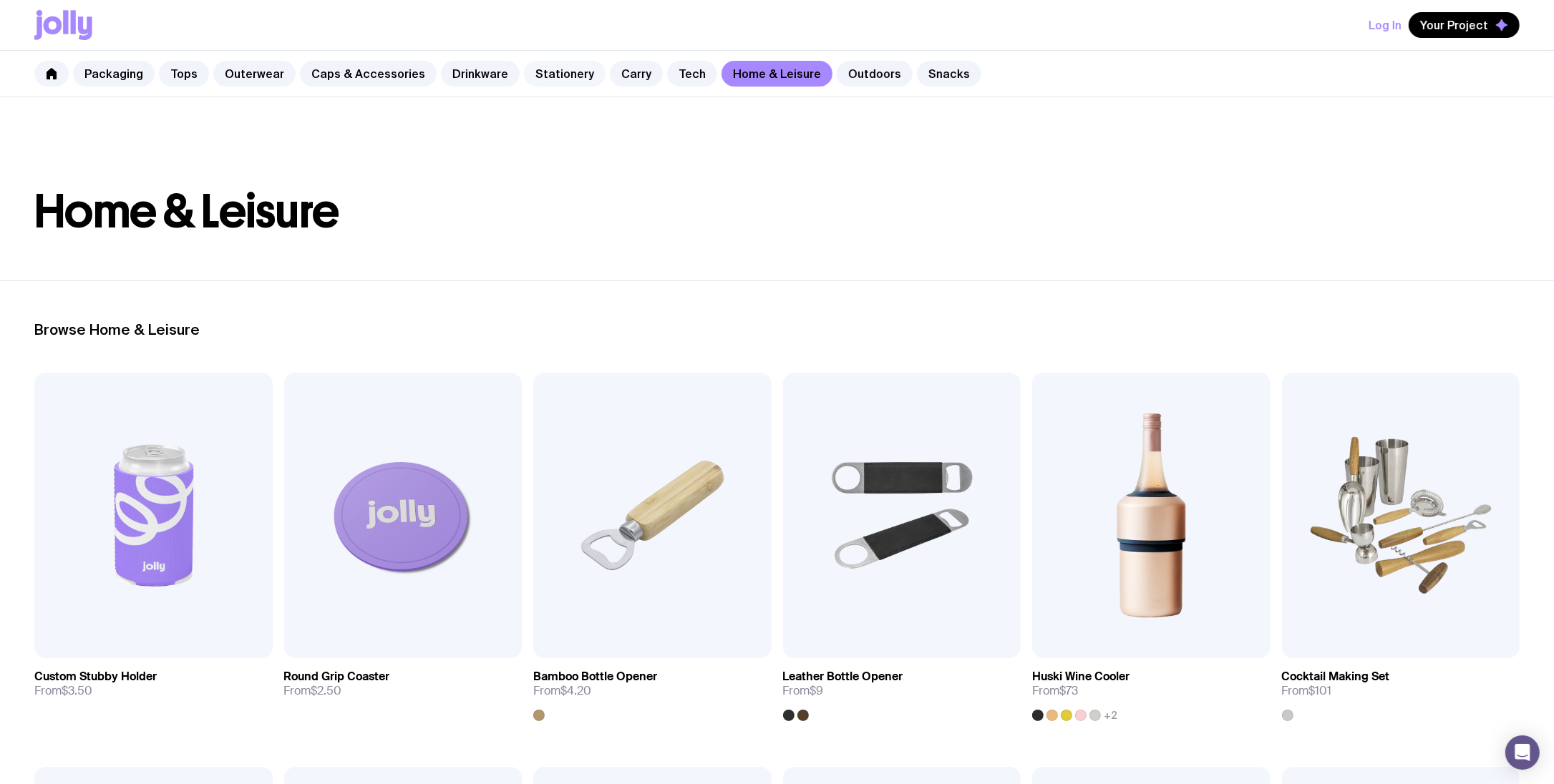
click at [557, 73] on link "Stationery" at bounding box center [564, 73] width 81 height 25
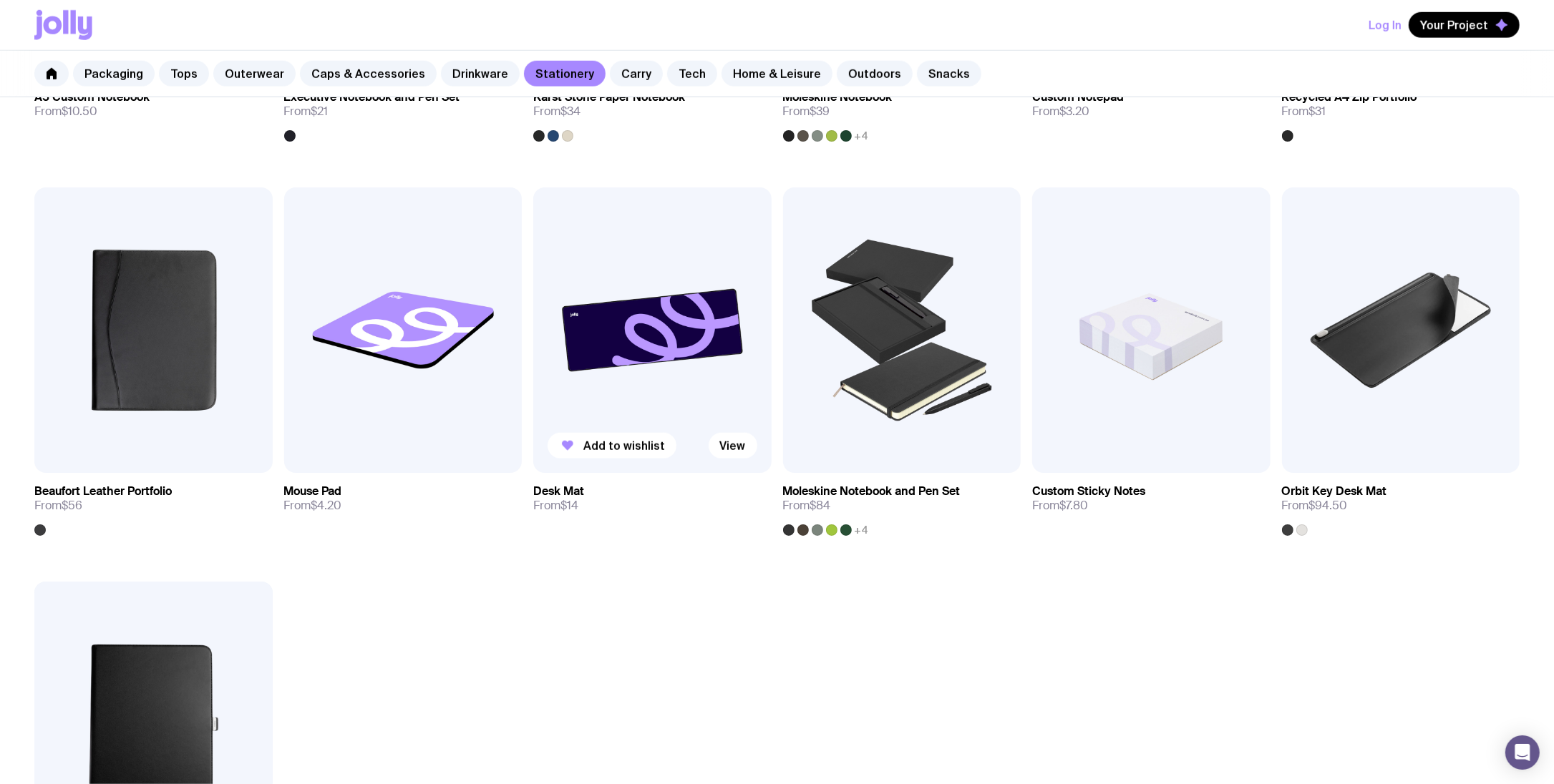
scroll to position [1757, 0]
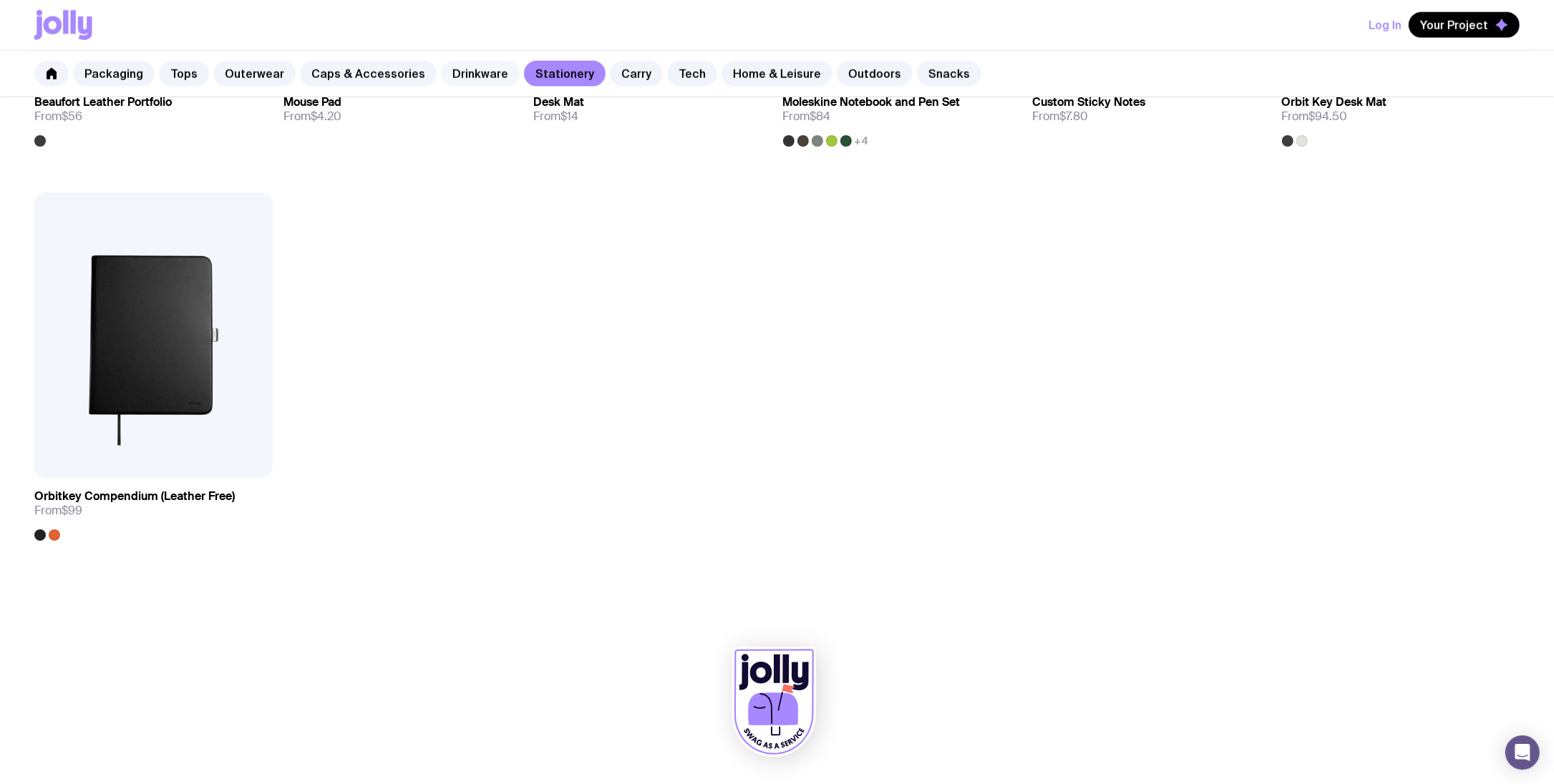
click at [474, 69] on link "Drinkware" at bounding box center [480, 73] width 78 height 25
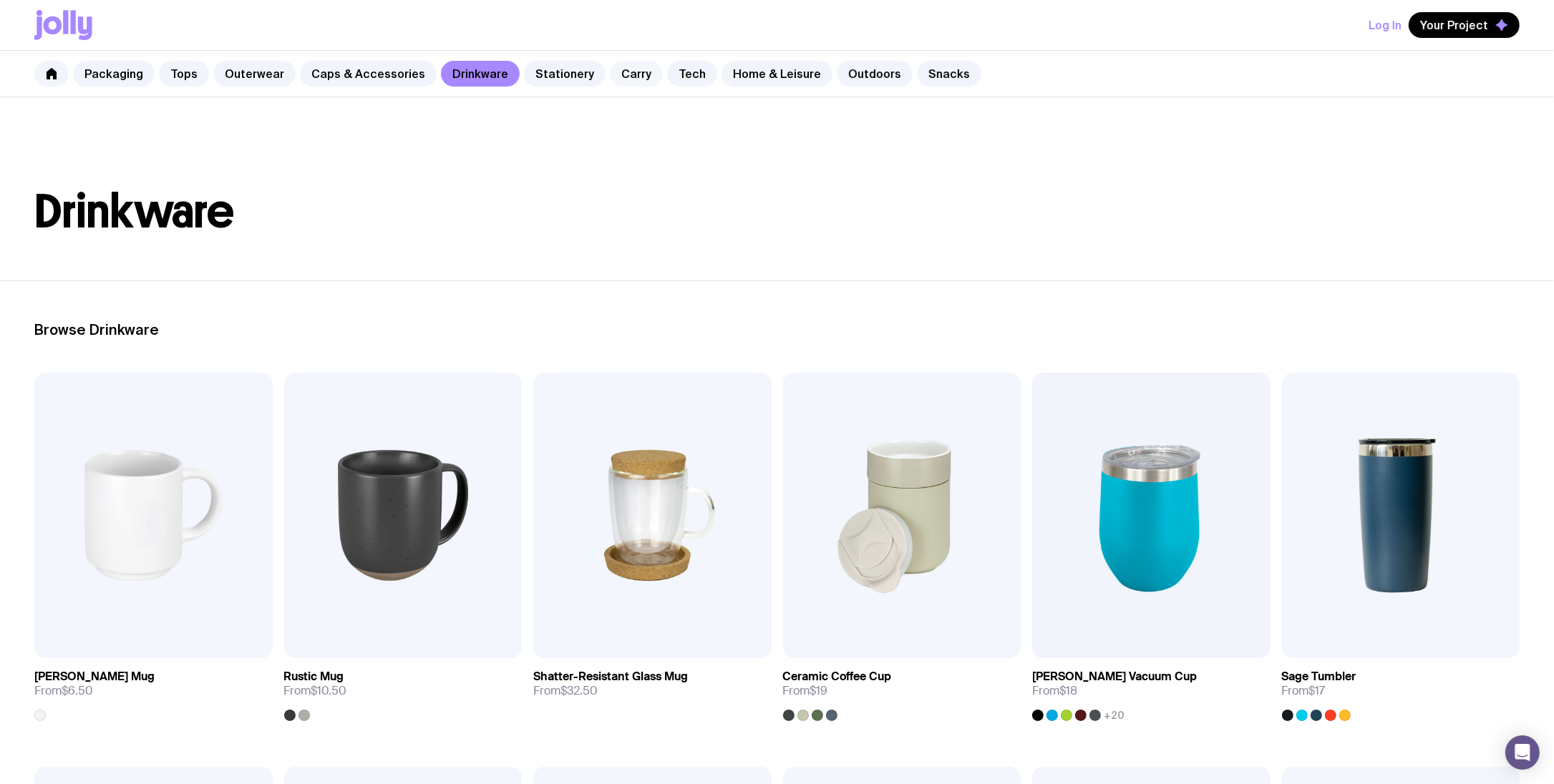
click at [610, 70] on link "Carry" at bounding box center [636, 73] width 53 height 25
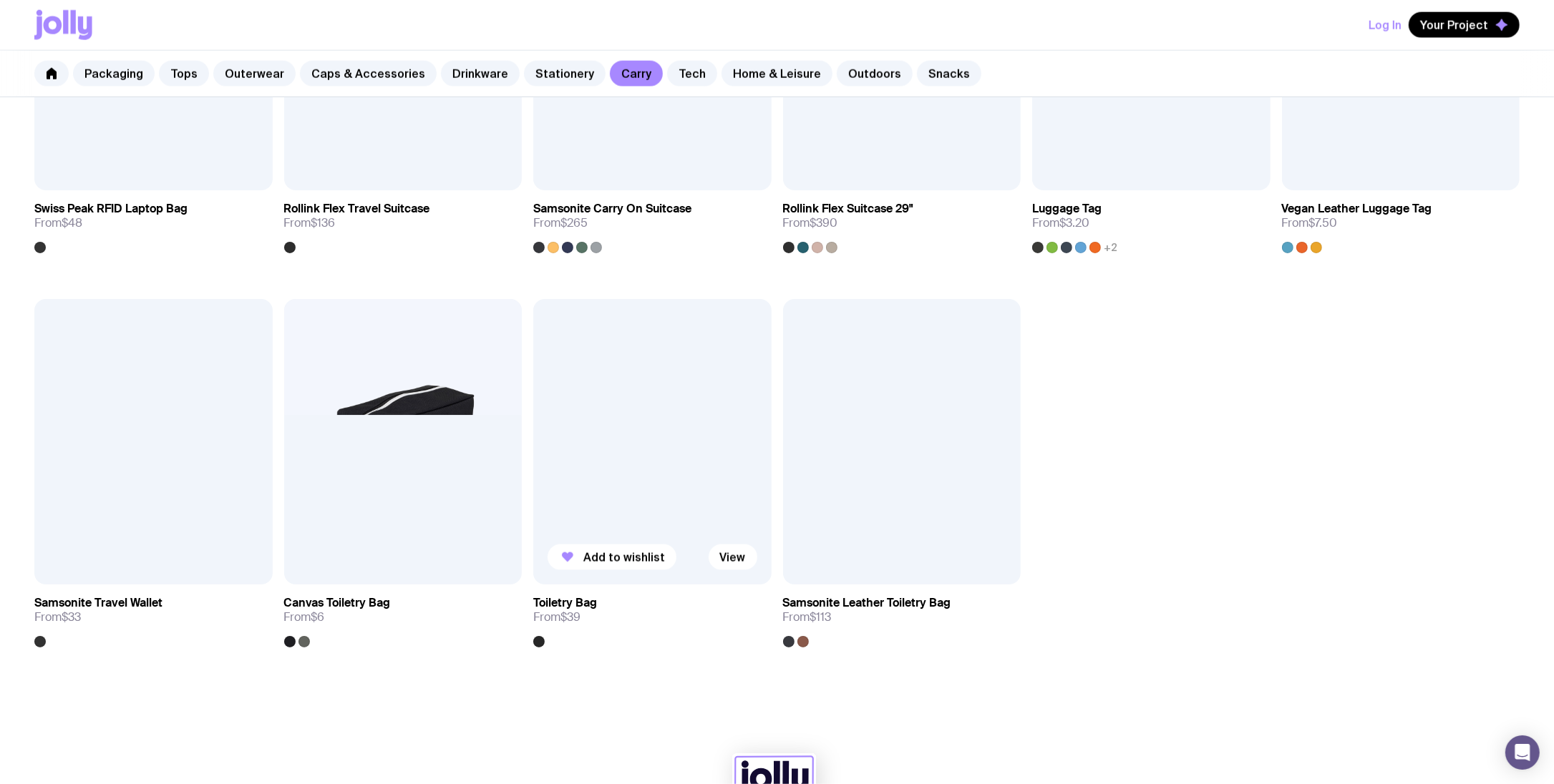
scroll to position [1801, 0]
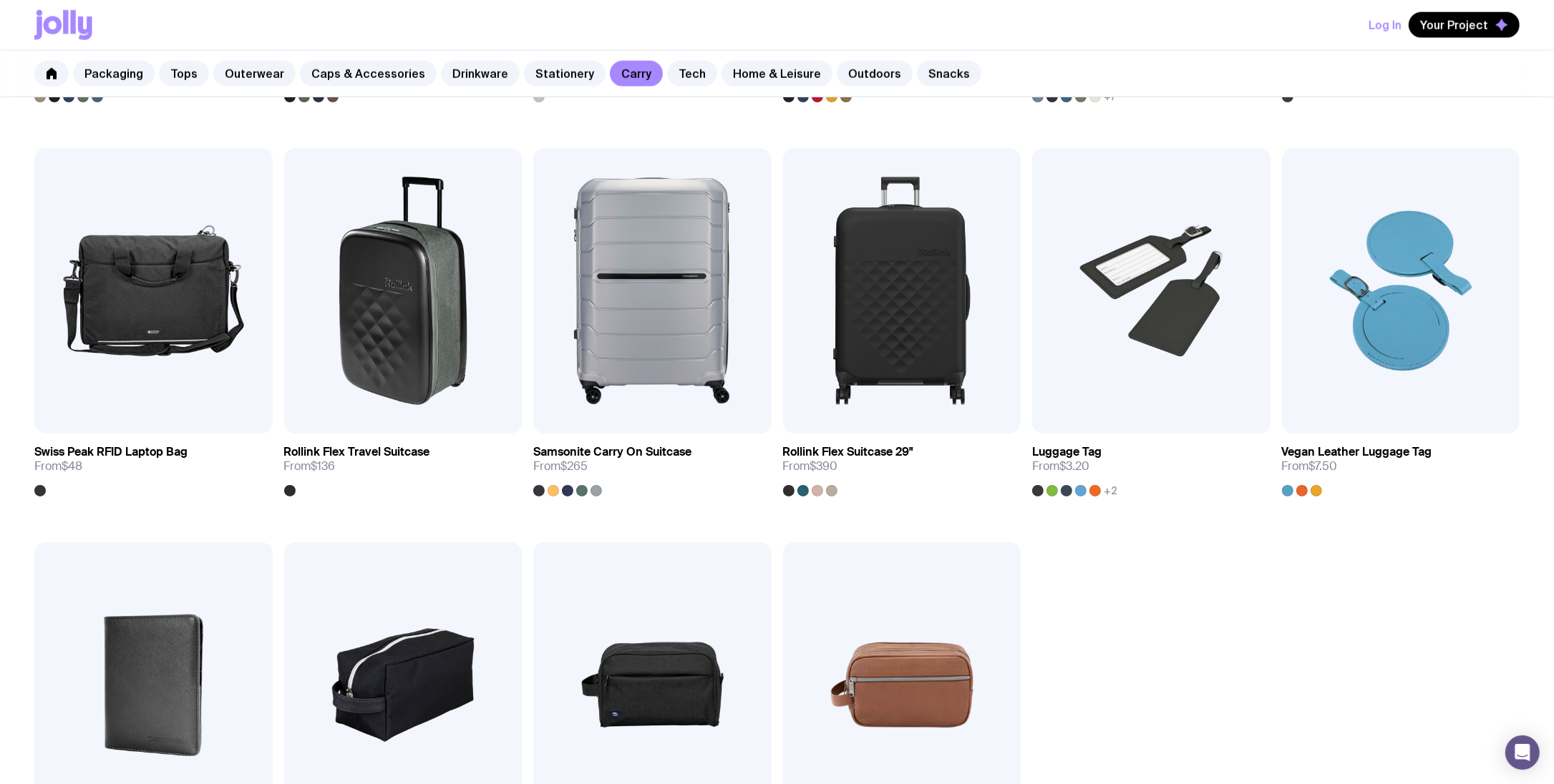
click at [761, 88] on div "Packaging Tops Outerwear Caps & Accessories Drinkware Stationery Carry Tech Hom…" at bounding box center [777, 74] width 1554 height 46
click at [756, 78] on link "Home & Leisure" at bounding box center [777, 73] width 111 height 25
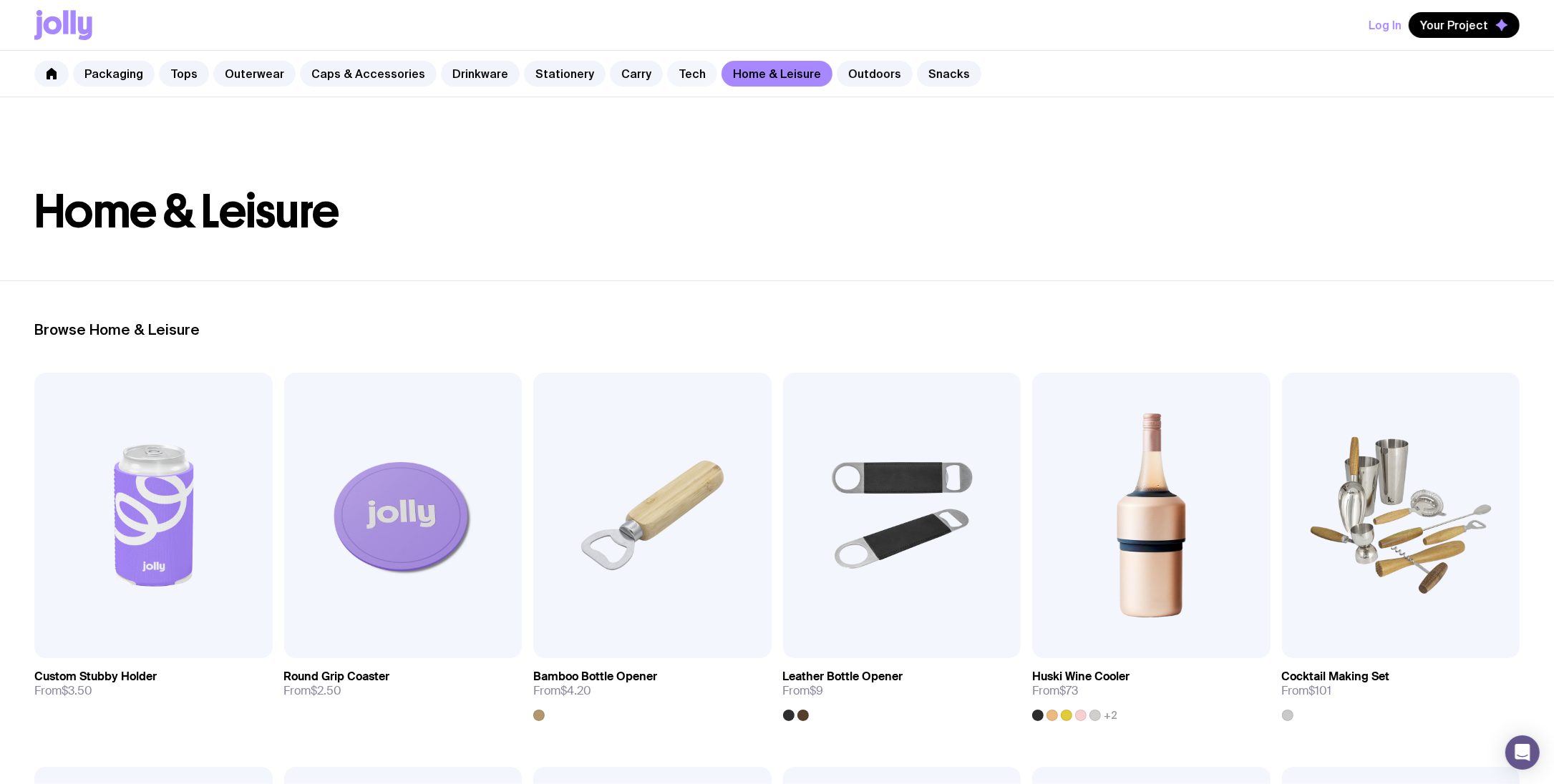
click at [691, 77] on link "Tech" at bounding box center [692, 73] width 50 height 25
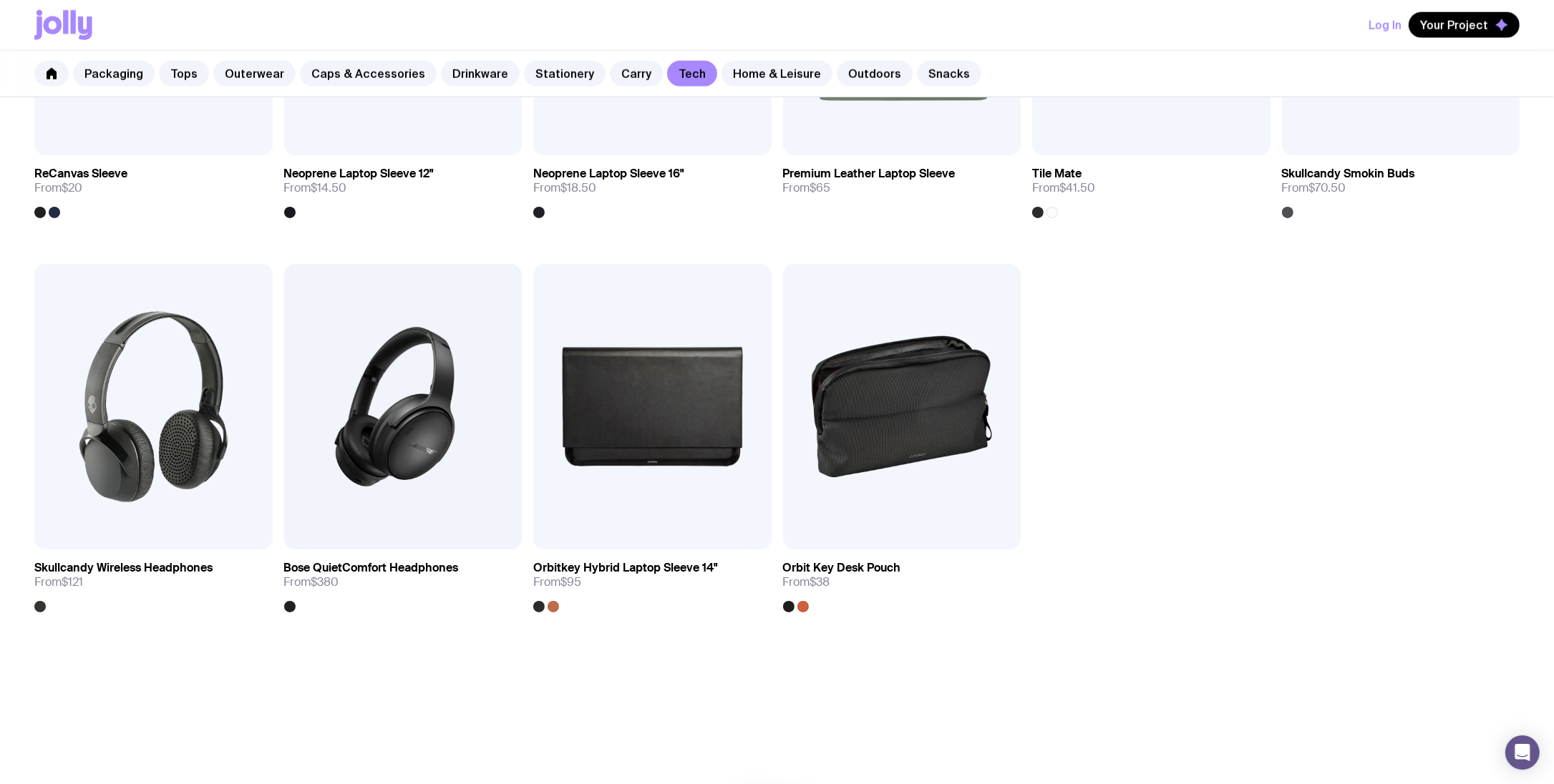
scroll to position [1757, 0]
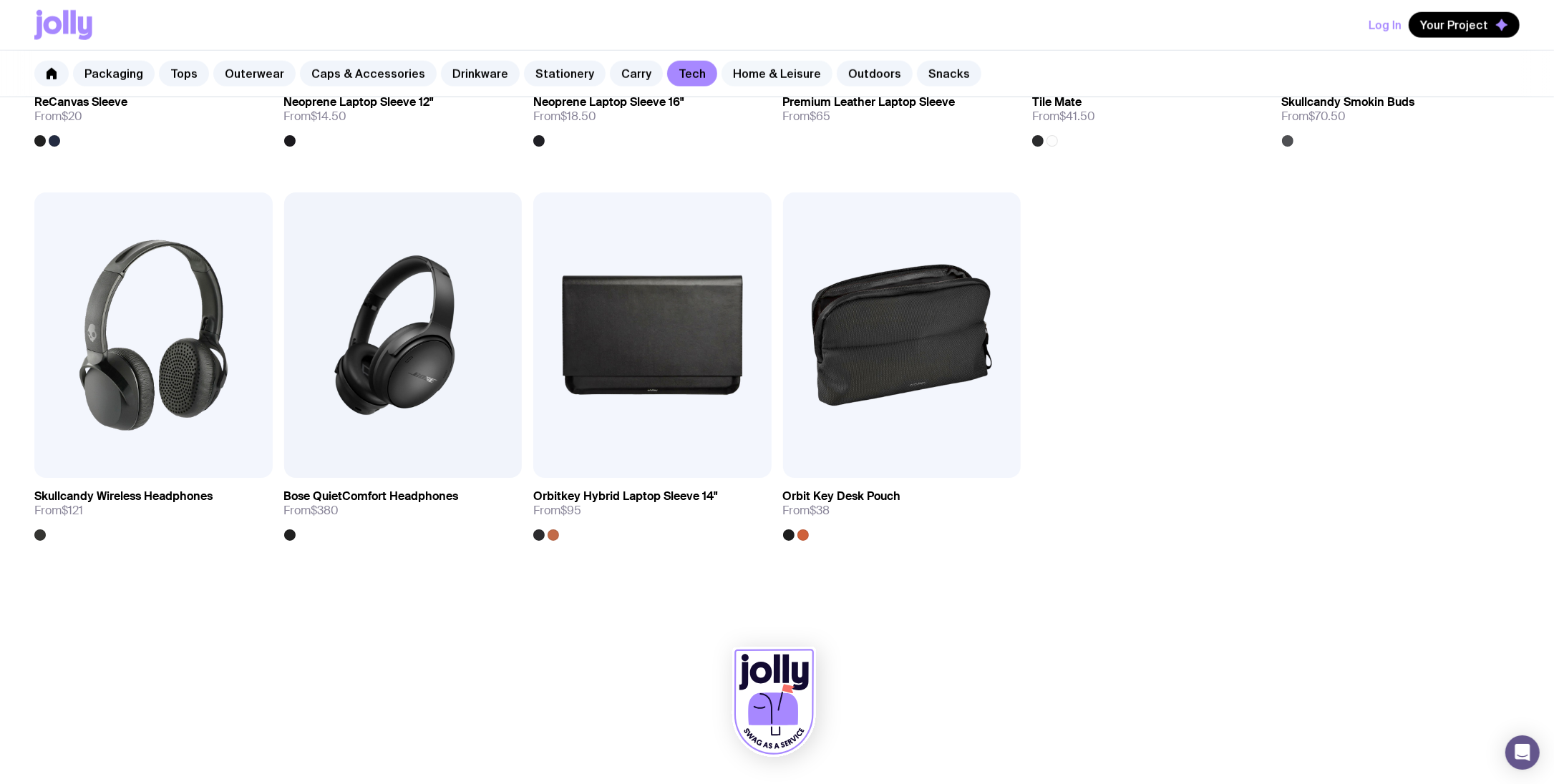
click at [774, 77] on link "Home & Leisure" at bounding box center [777, 73] width 111 height 25
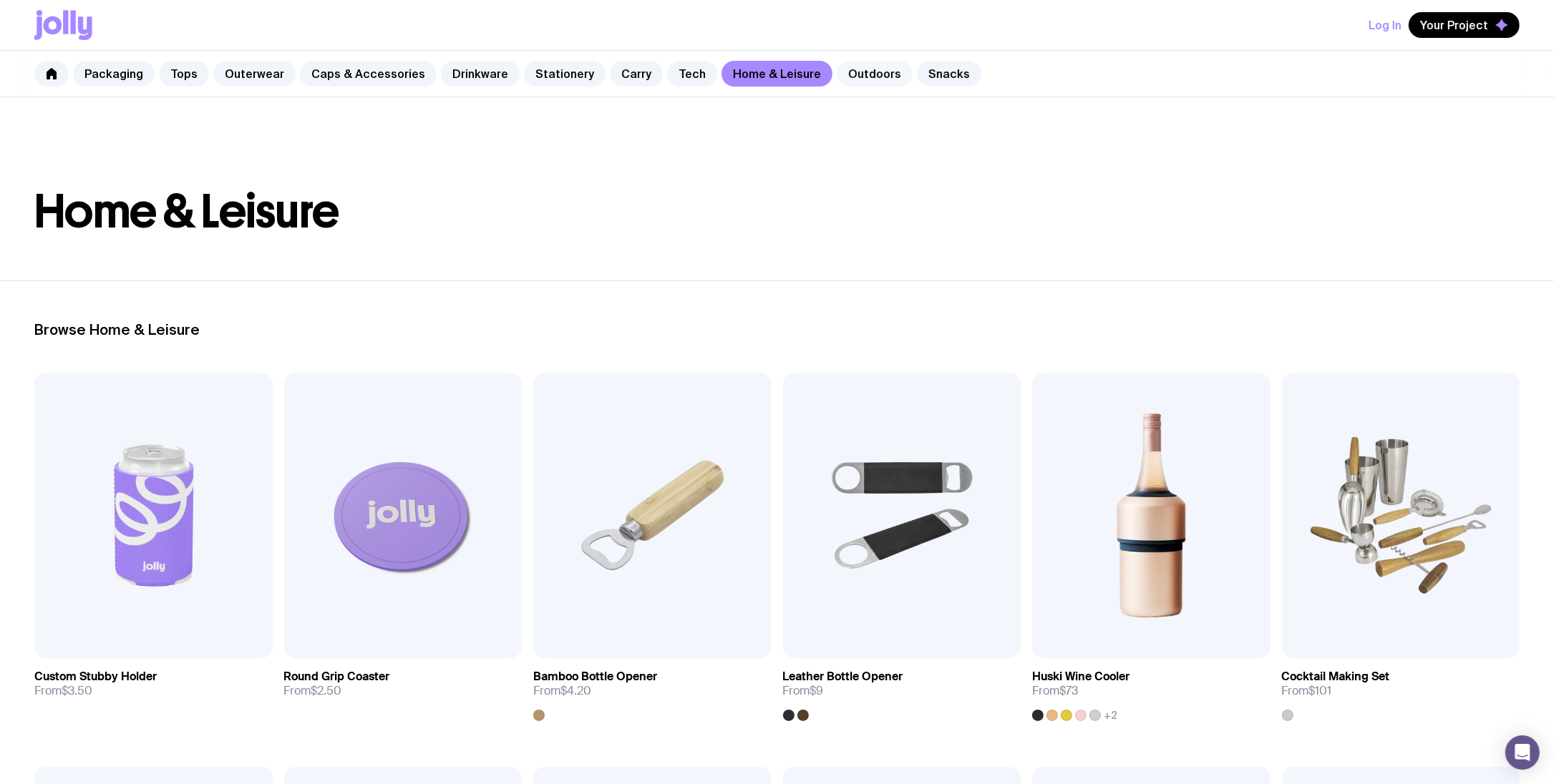
click at [837, 76] on link "Outdoors" at bounding box center [875, 73] width 76 height 25
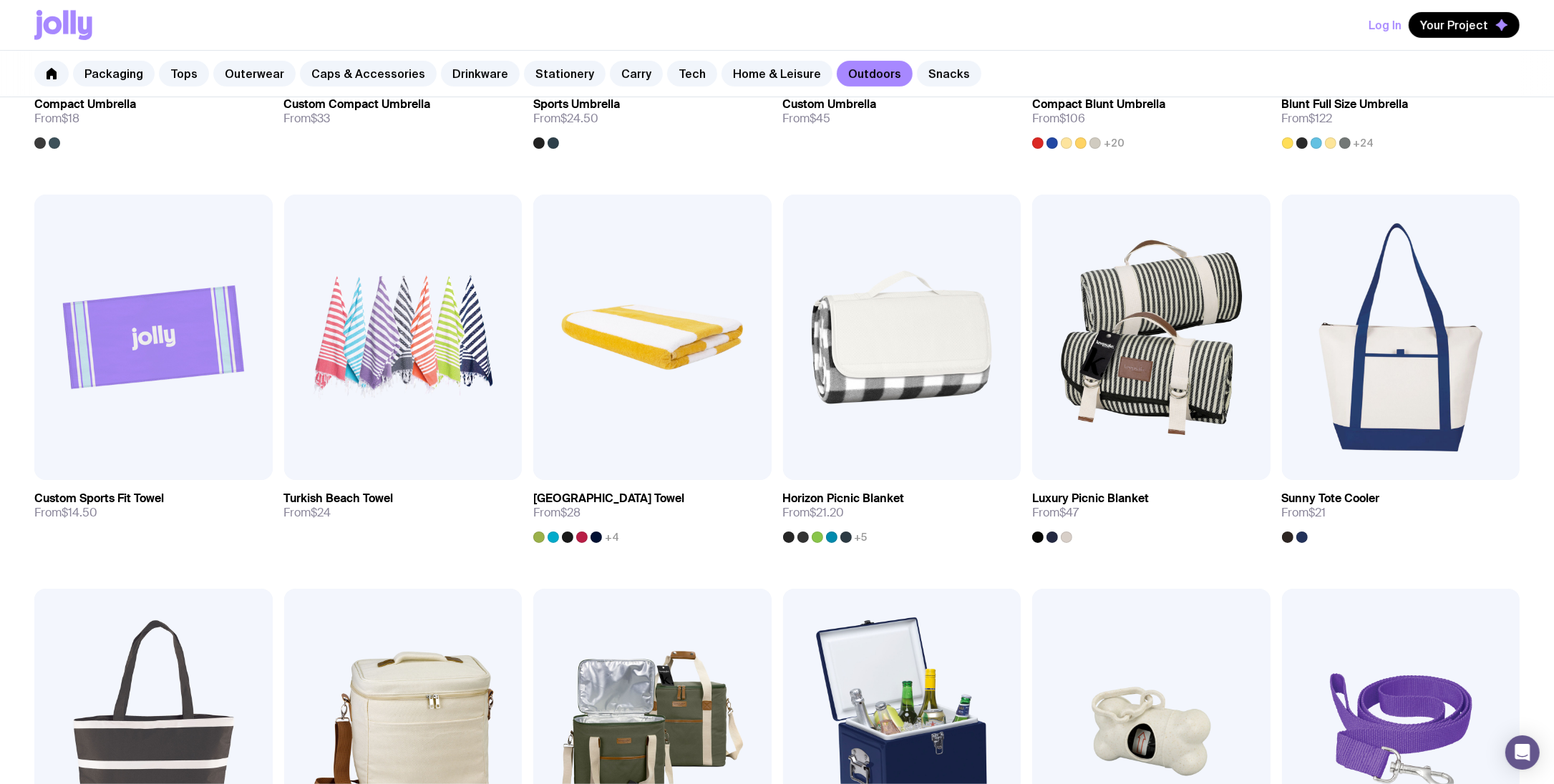
scroll to position [946, 0]
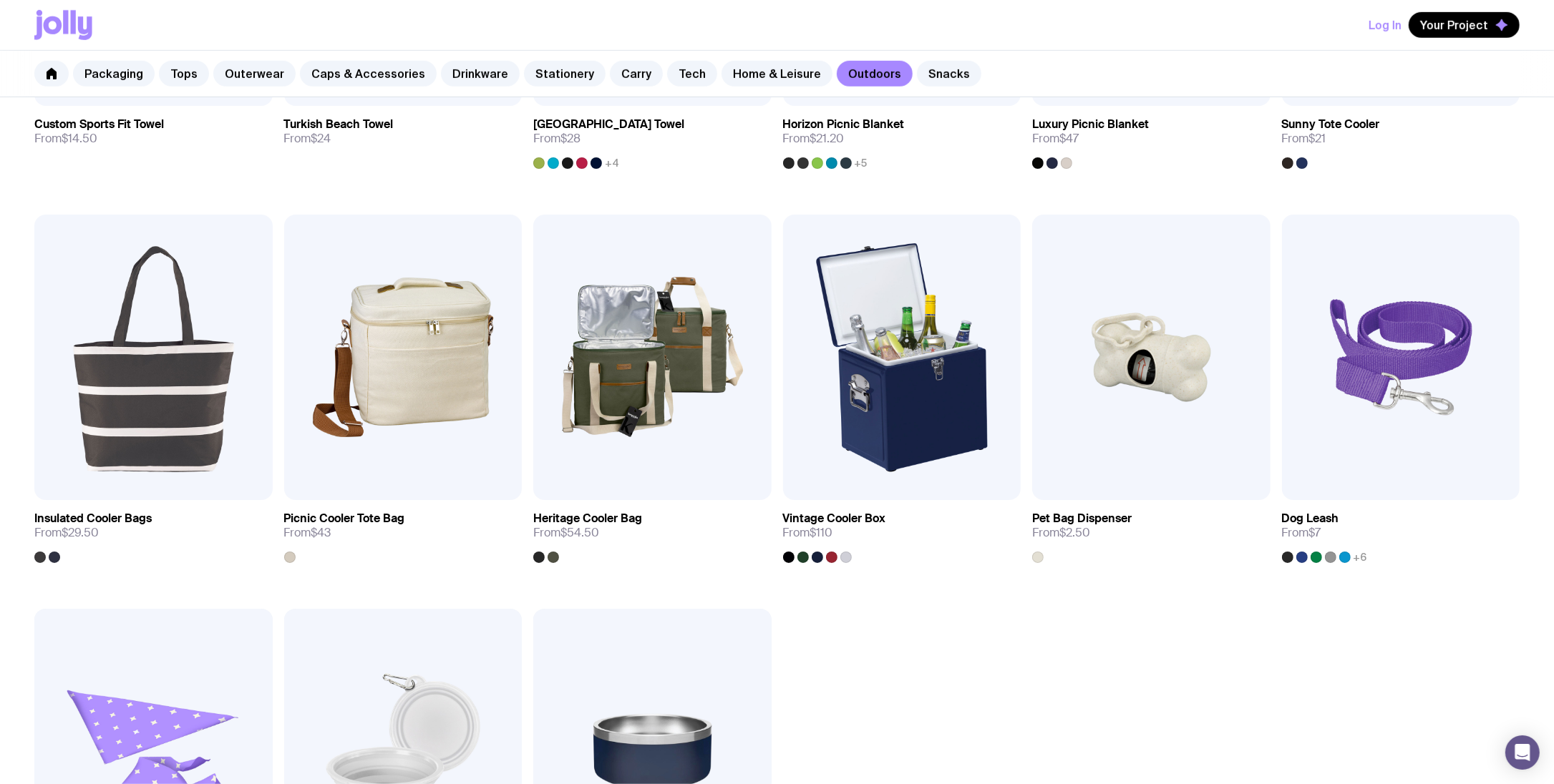
click at [932, 56] on div "Packaging Tops Outerwear Caps & Accessories Drinkware Stationery Carry Tech Hom…" at bounding box center [777, 74] width 1554 height 46
click at [929, 67] on link "Snacks" at bounding box center [949, 73] width 64 height 25
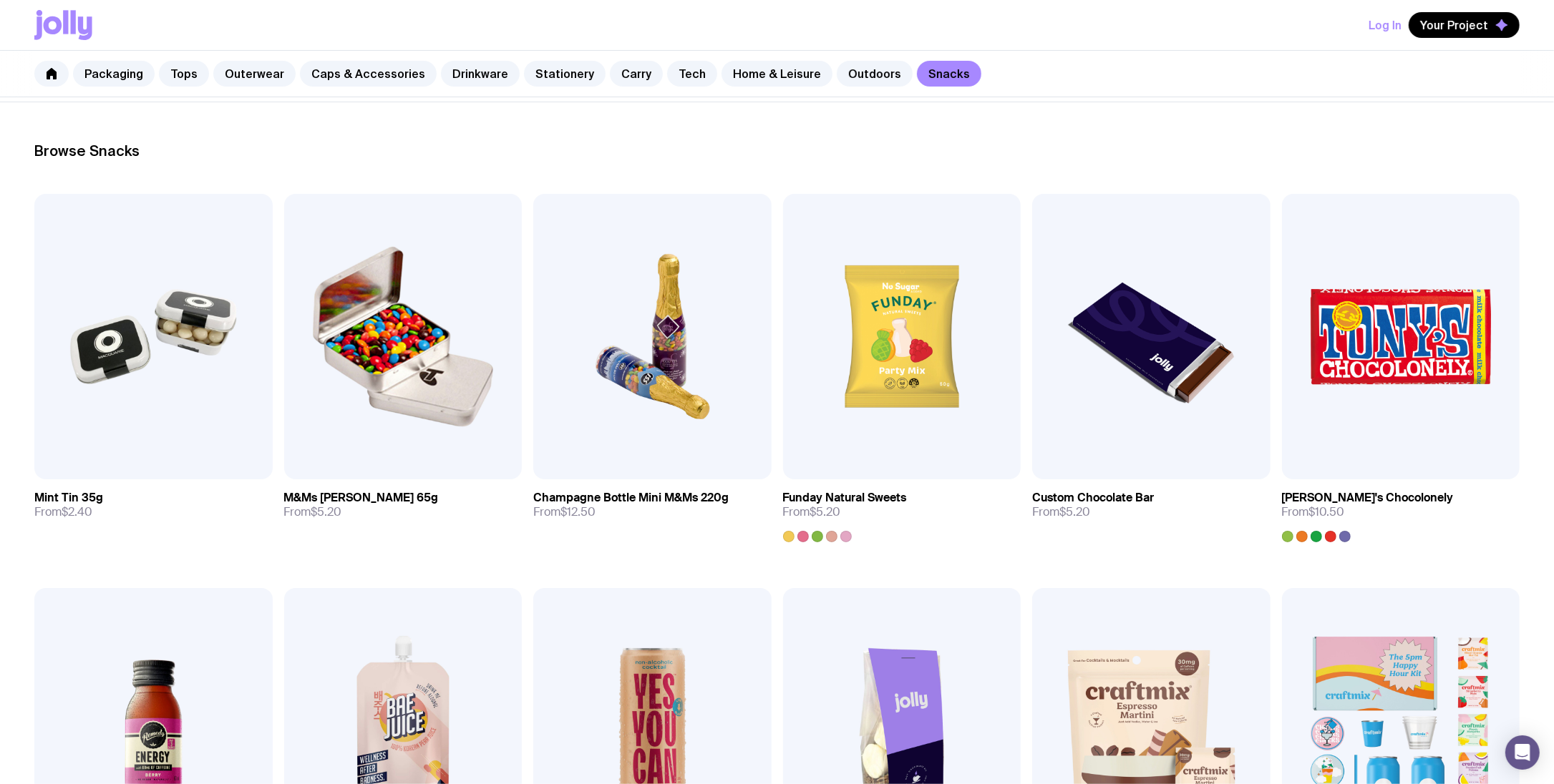
scroll to position [181, 0]
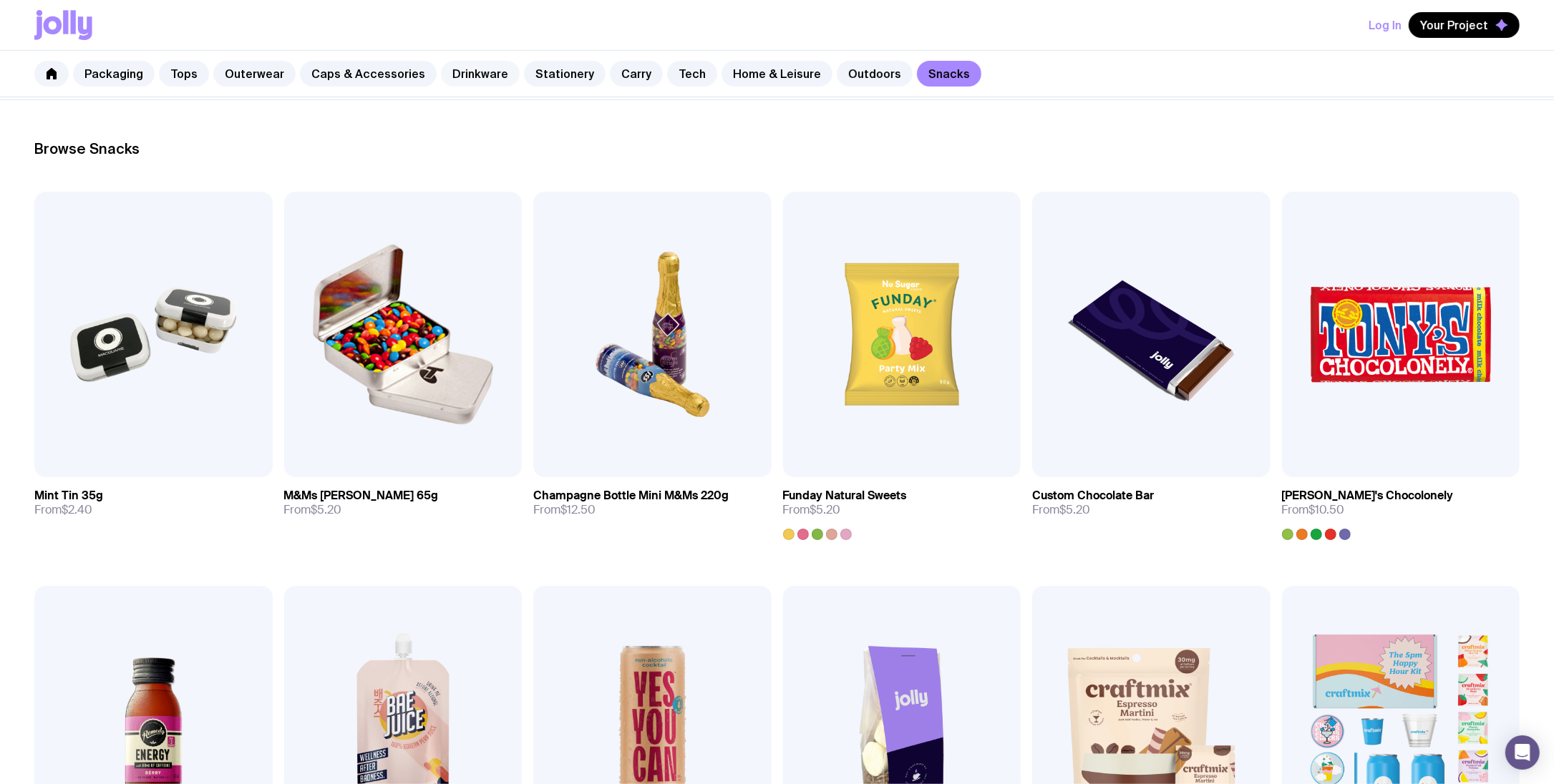
click at [441, 71] on link "Drinkware" at bounding box center [480, 73] width 78 height 25
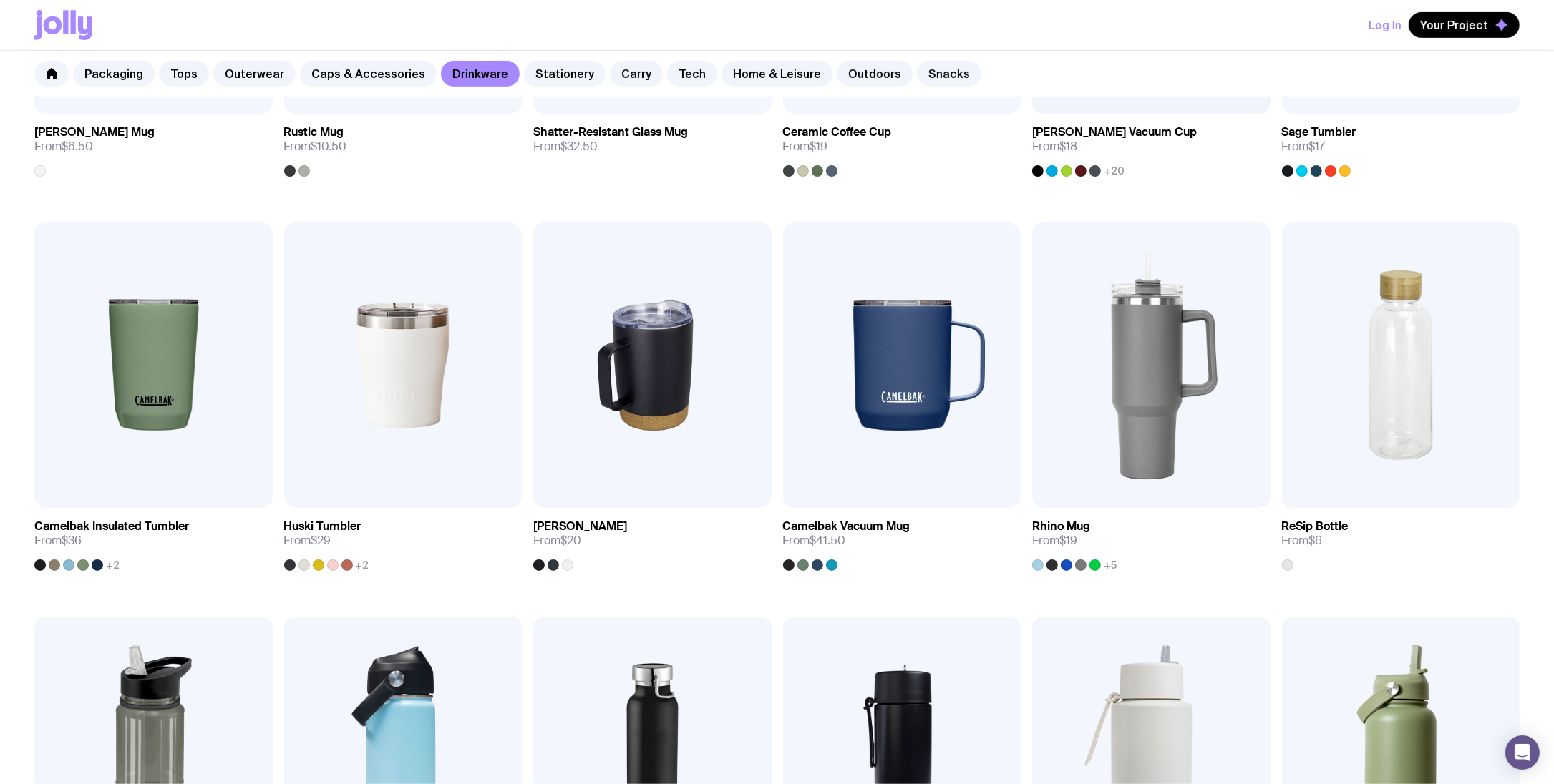
scroll to position [540, 0]
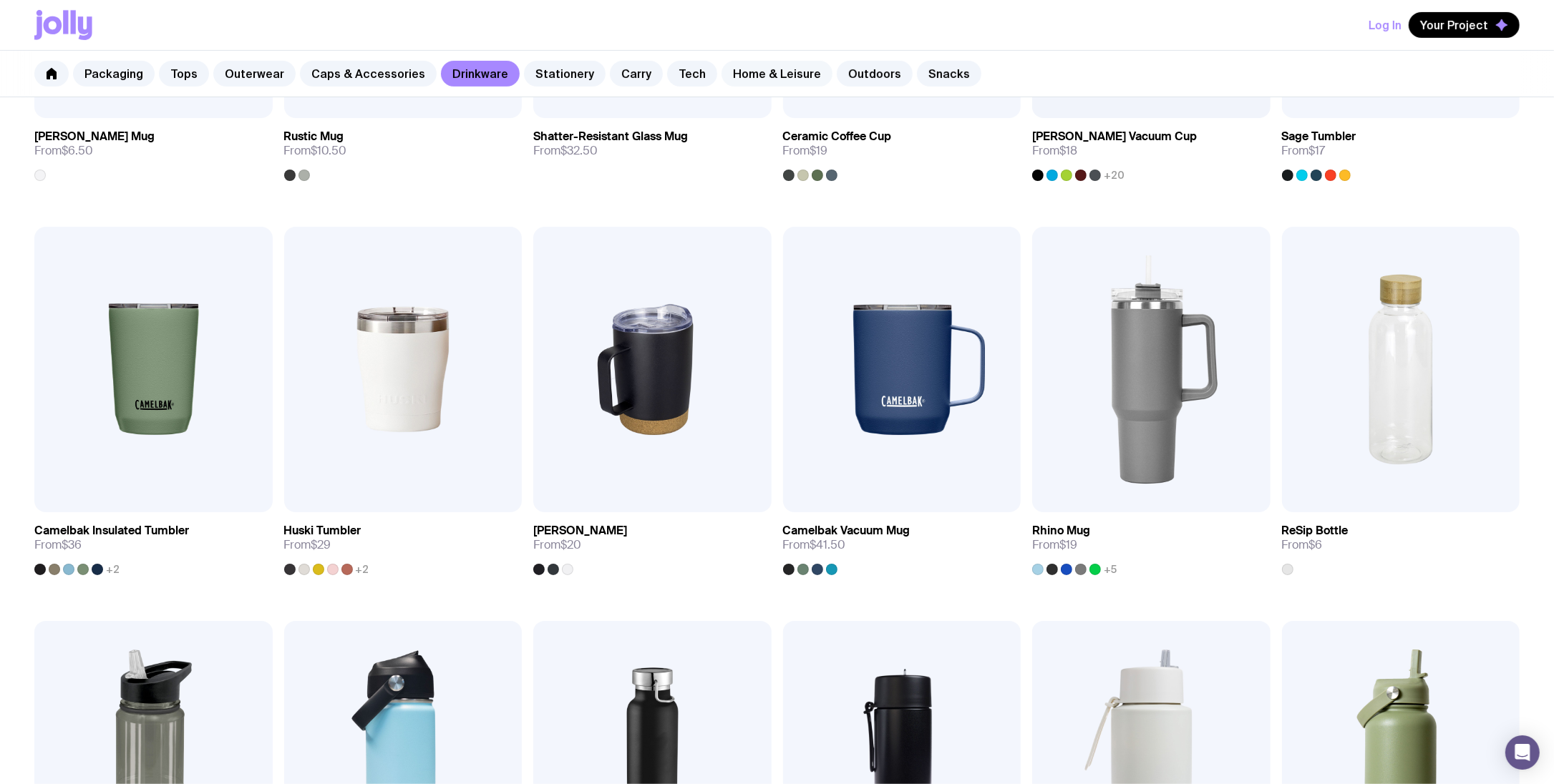
click at [722, 76] on link "Home & Leisure" at bounding box center [777, 73] width 111 height 25
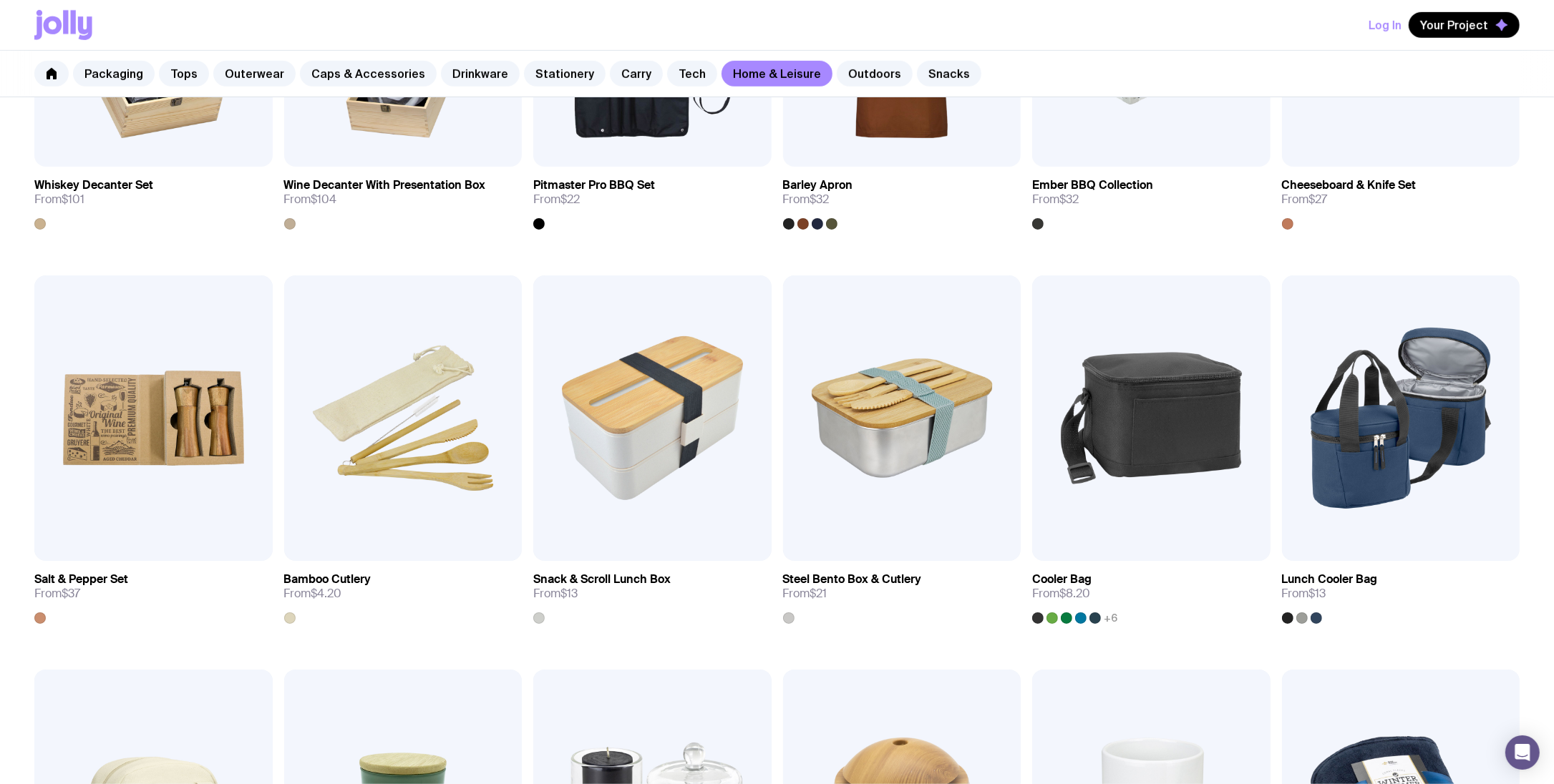
scroll to position [1133, 0]
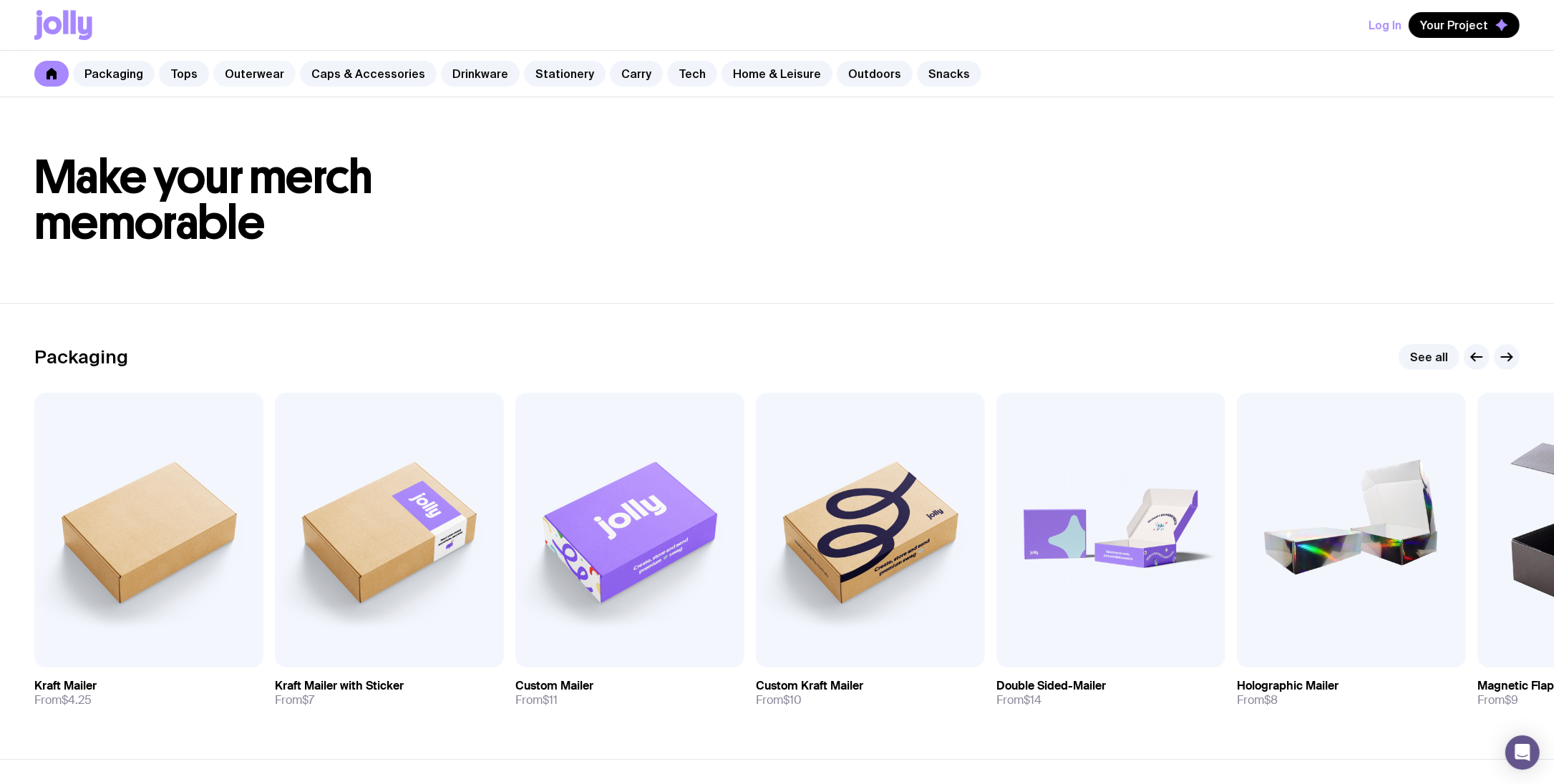
click at [224, 76] on link "Outerwear" at bounding box center [254, 73] width 82 height 25
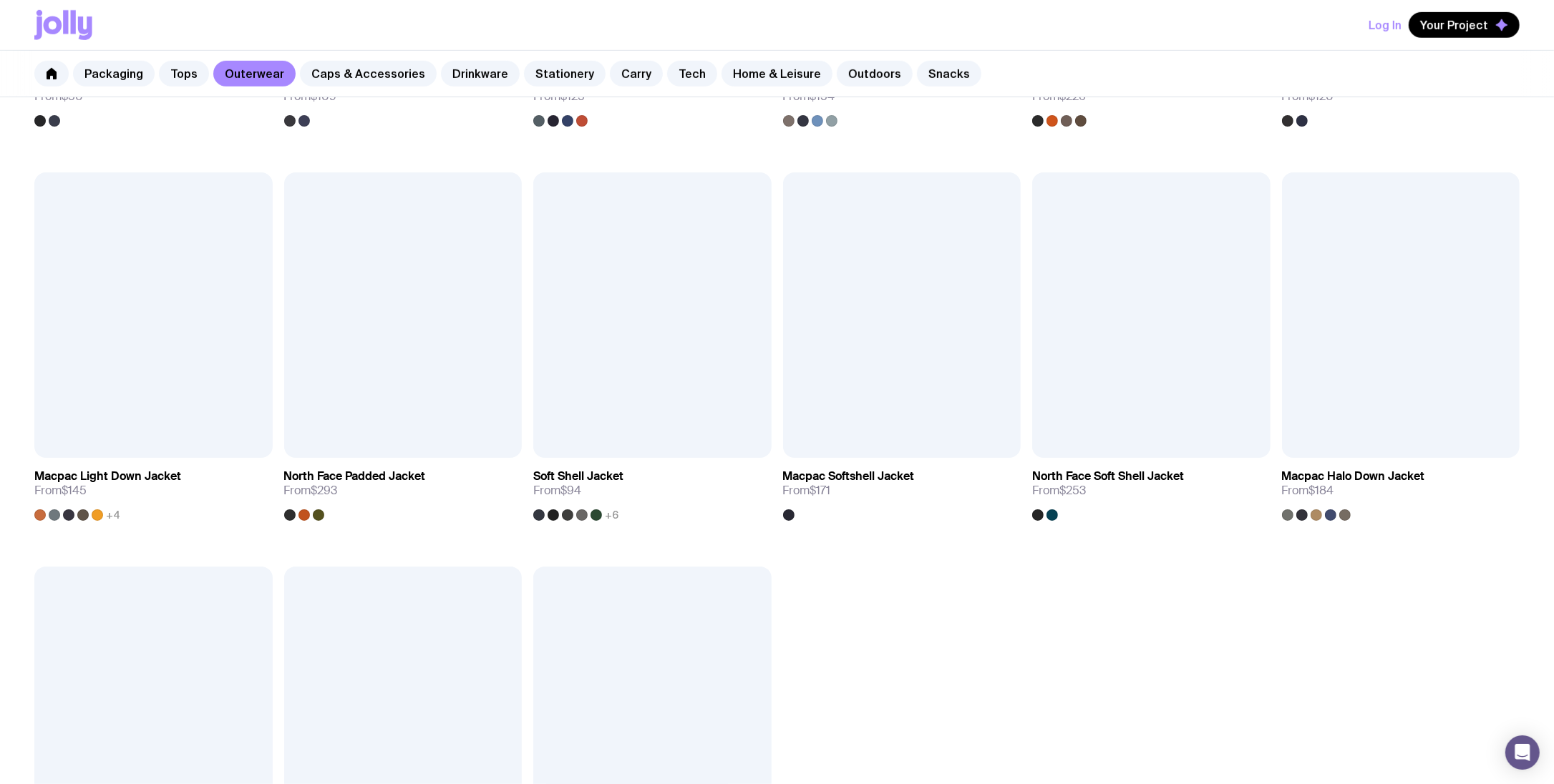
scroll to position [1231, 0]
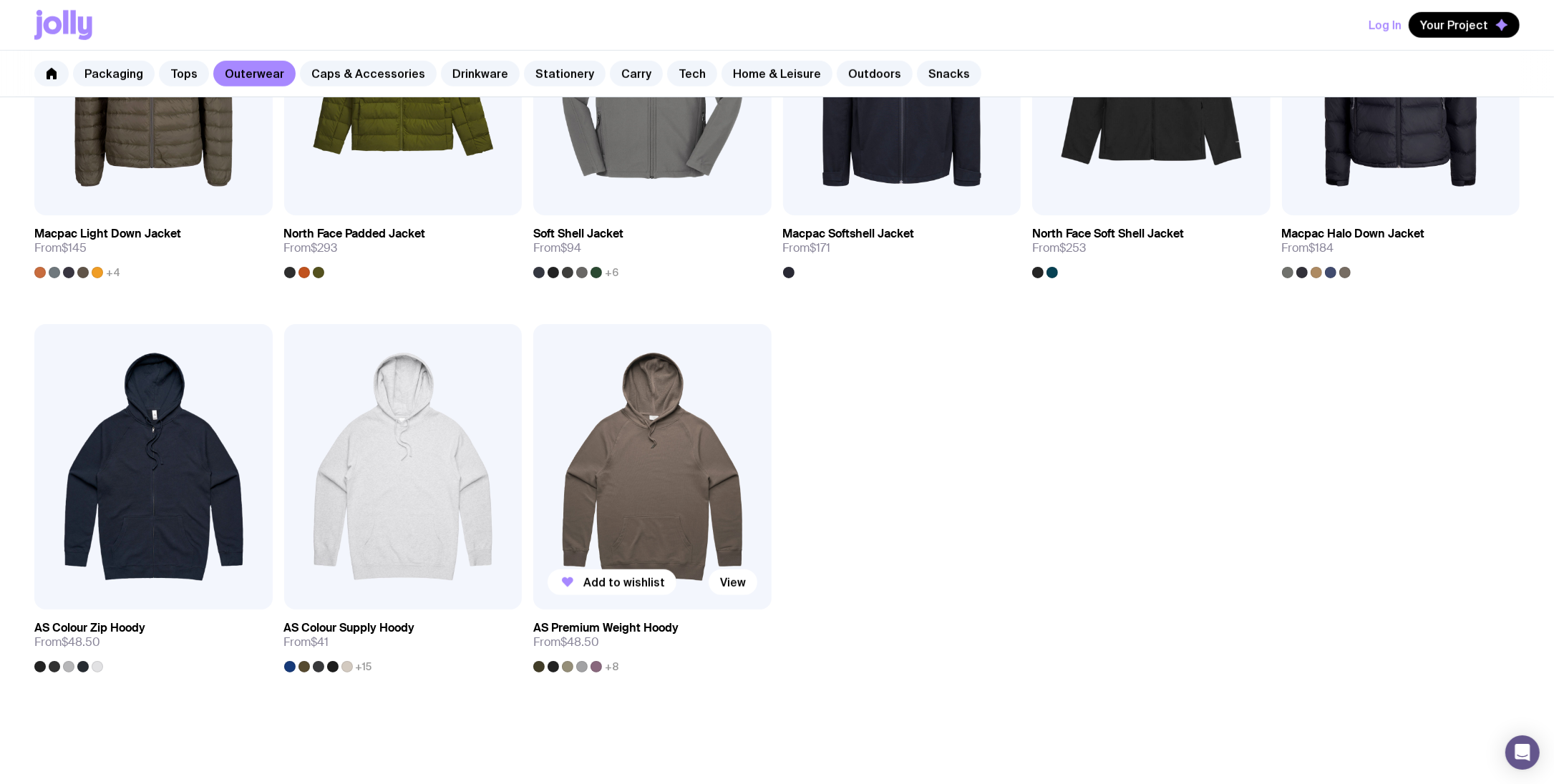
click at [646, 458] on img at bounding box center [652, 467] width 238 height 285
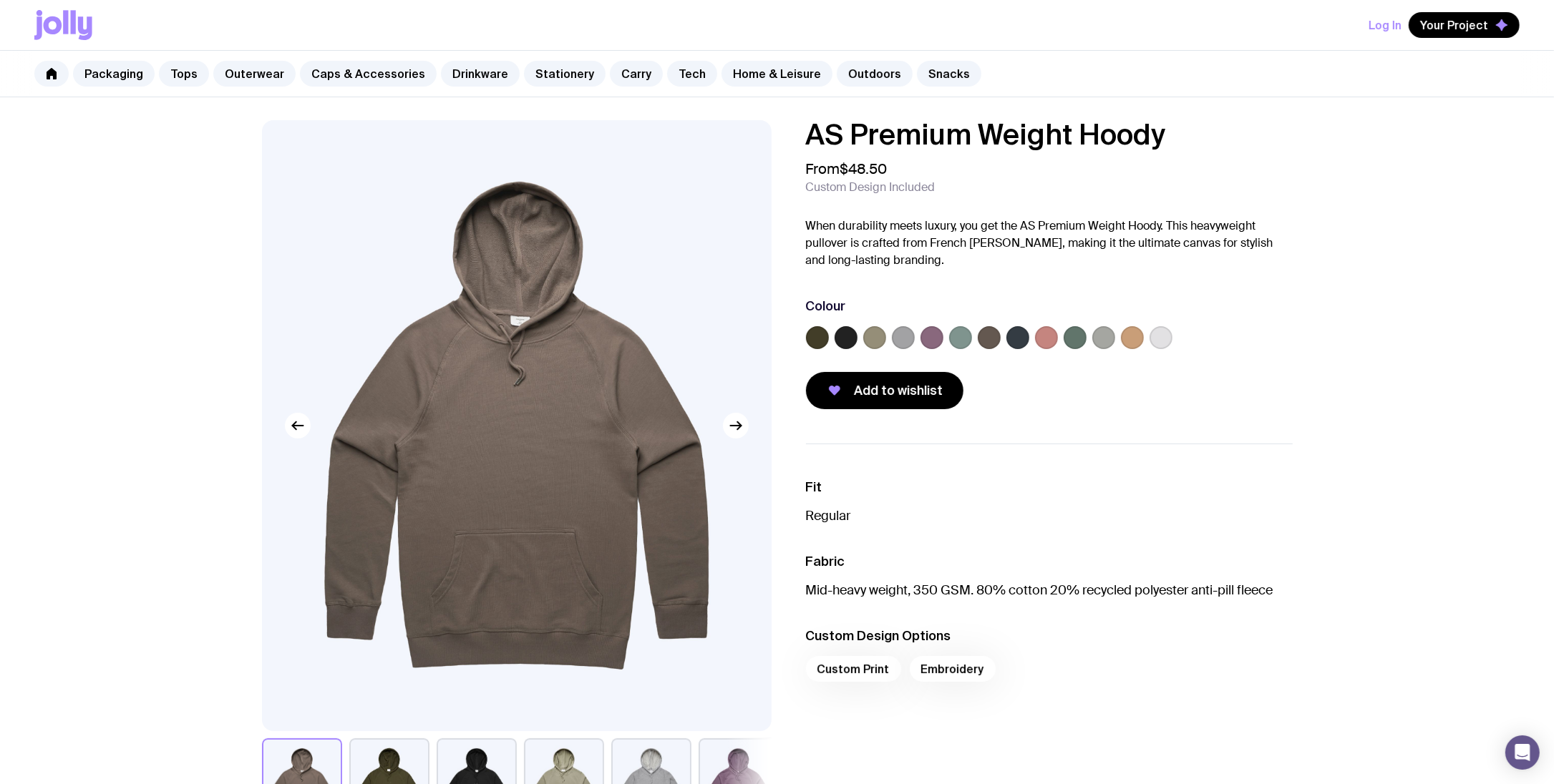
scroll to position [33, 0]
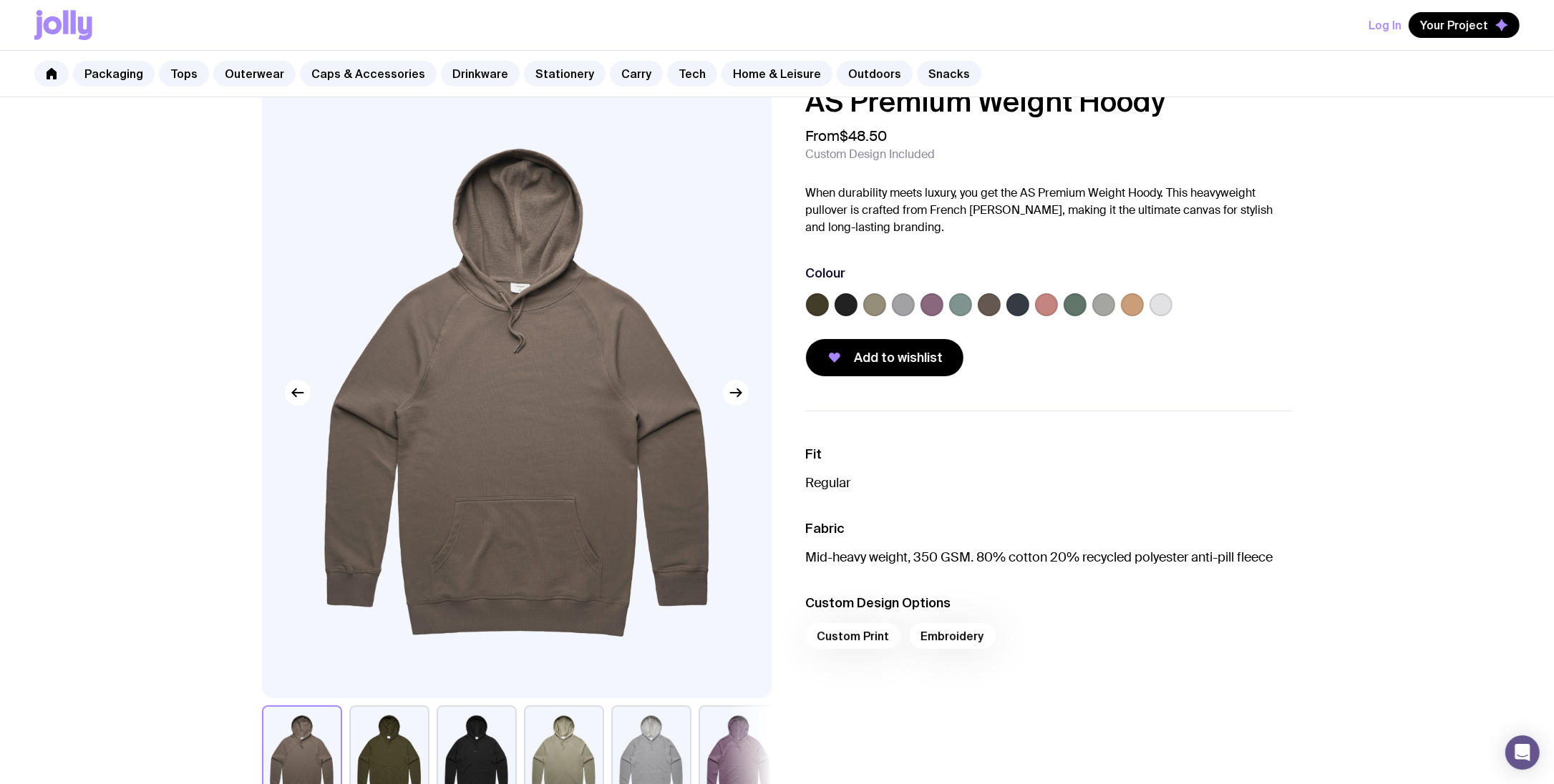
click at [1071, 311] on label at bounding box center [1075, 305] width 23 height 23
click at [0, 0] on input "radio" at bounding box center [0, 0] width 0 height 0
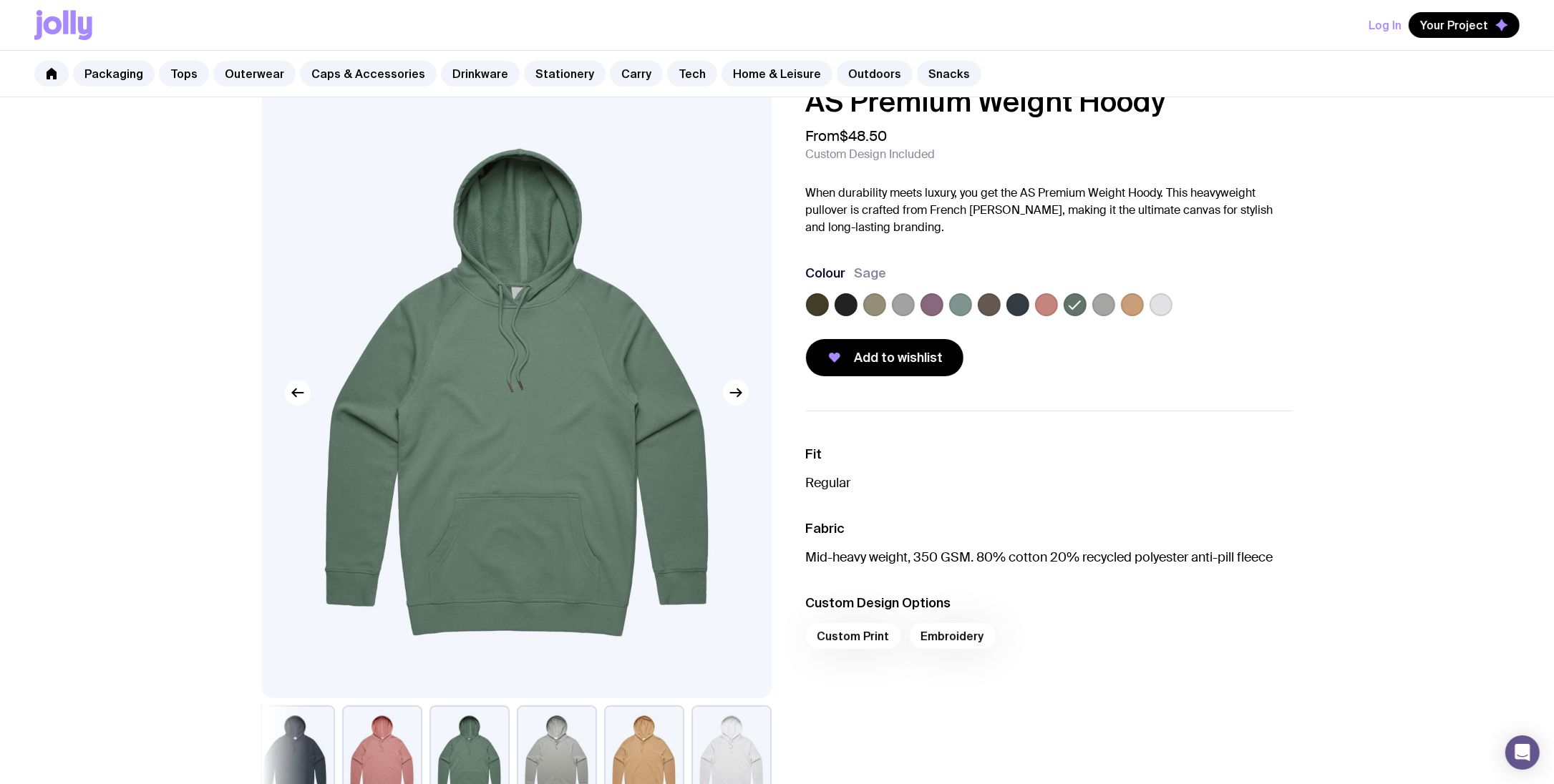
click at [842, 310] on label at bounding box center [846, 305] width 23 height 23
click at [0, 0] on input "radio" at bounding box center [0, 0] width 0 height 0
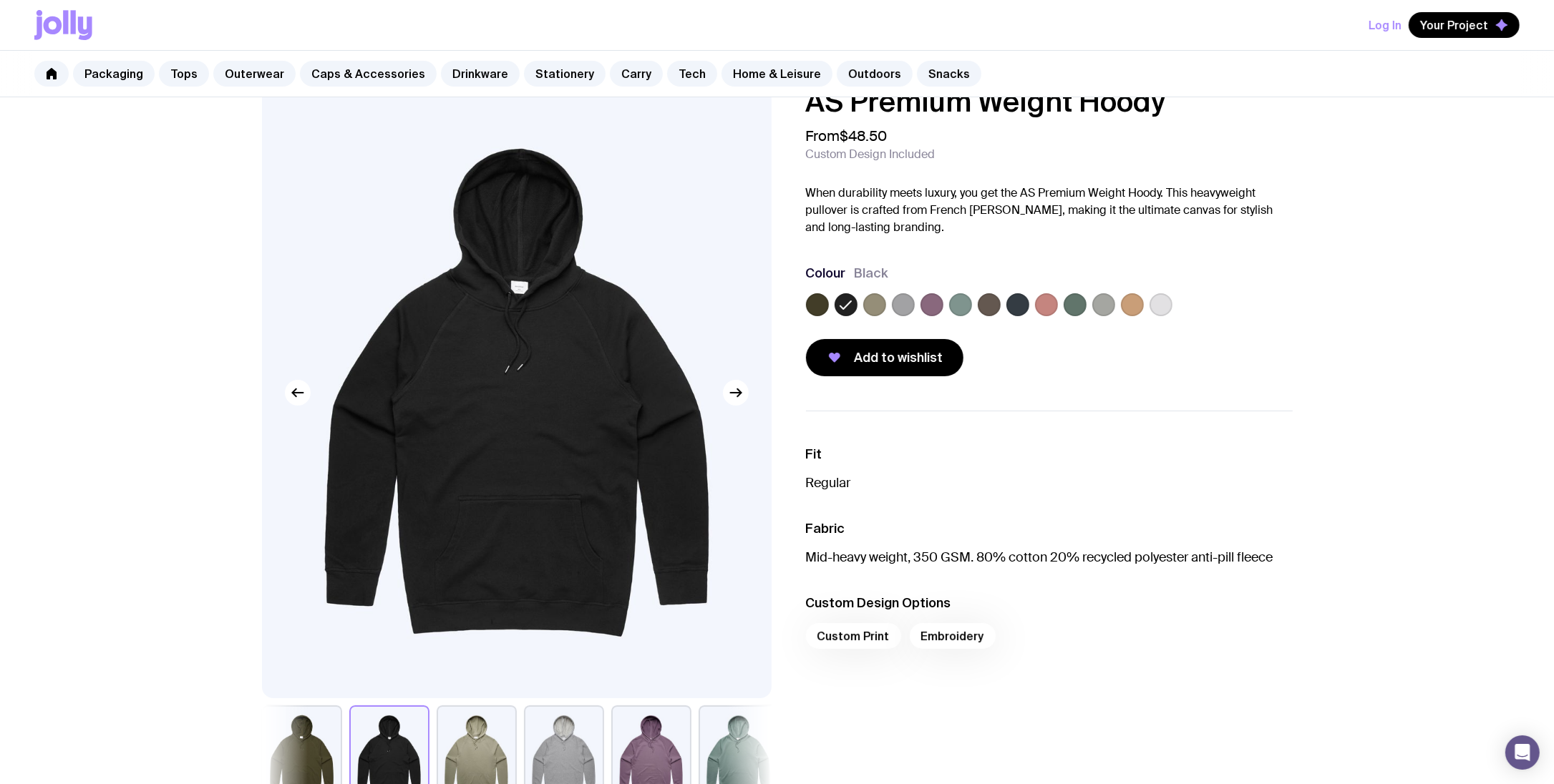
click at [950, 309] on label at bounding box center [960, 305] width 23 height 23
click at [0, 0] on input "radio" at bounding box center [0, 0] width 0 height 0
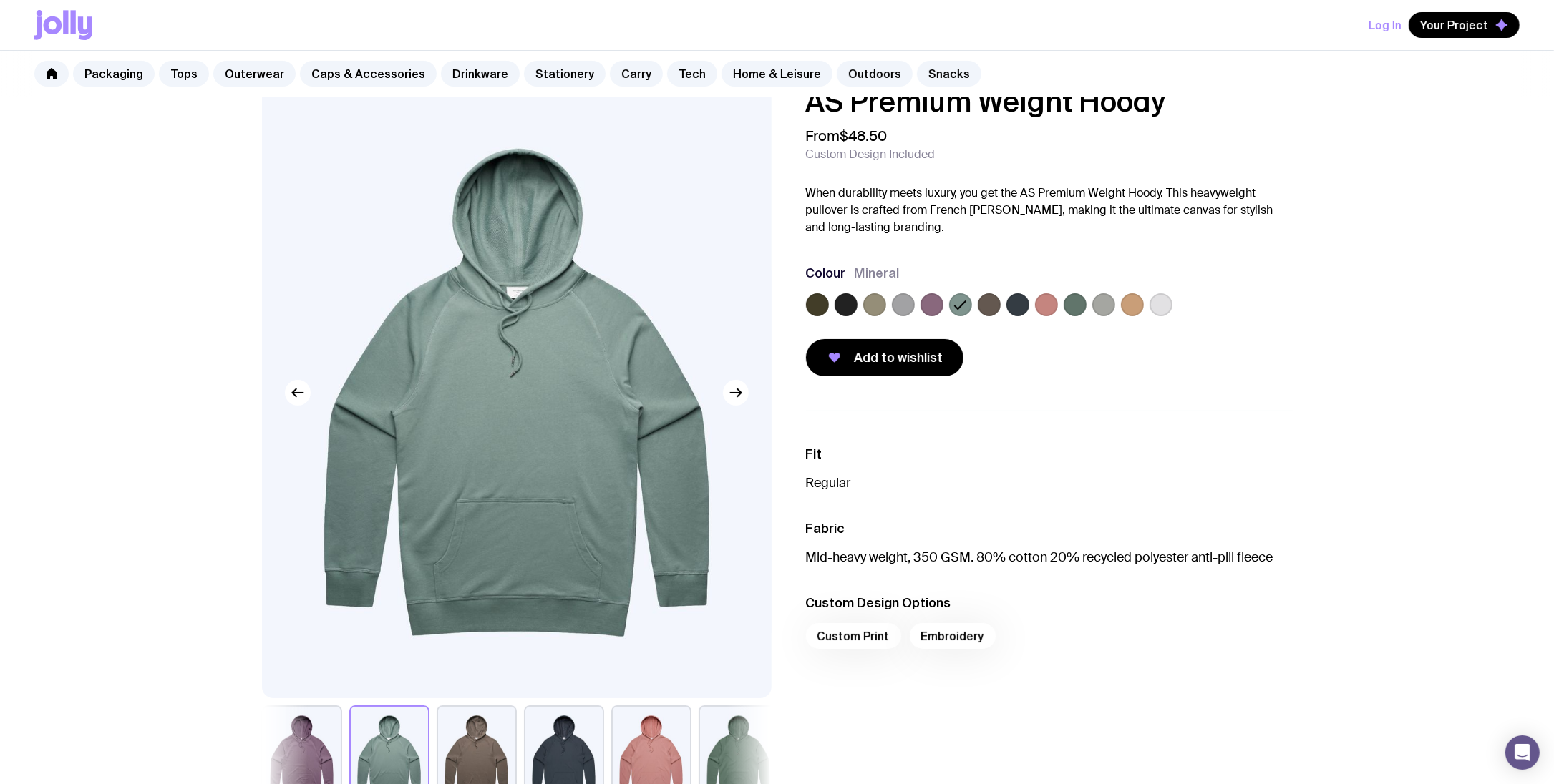
click at [1074, 311] on label at bounding box center [1075, 305] width 23 height 23
click at [0, 0] on input "radio" at bounding box center [0, 0] width 0 height 0
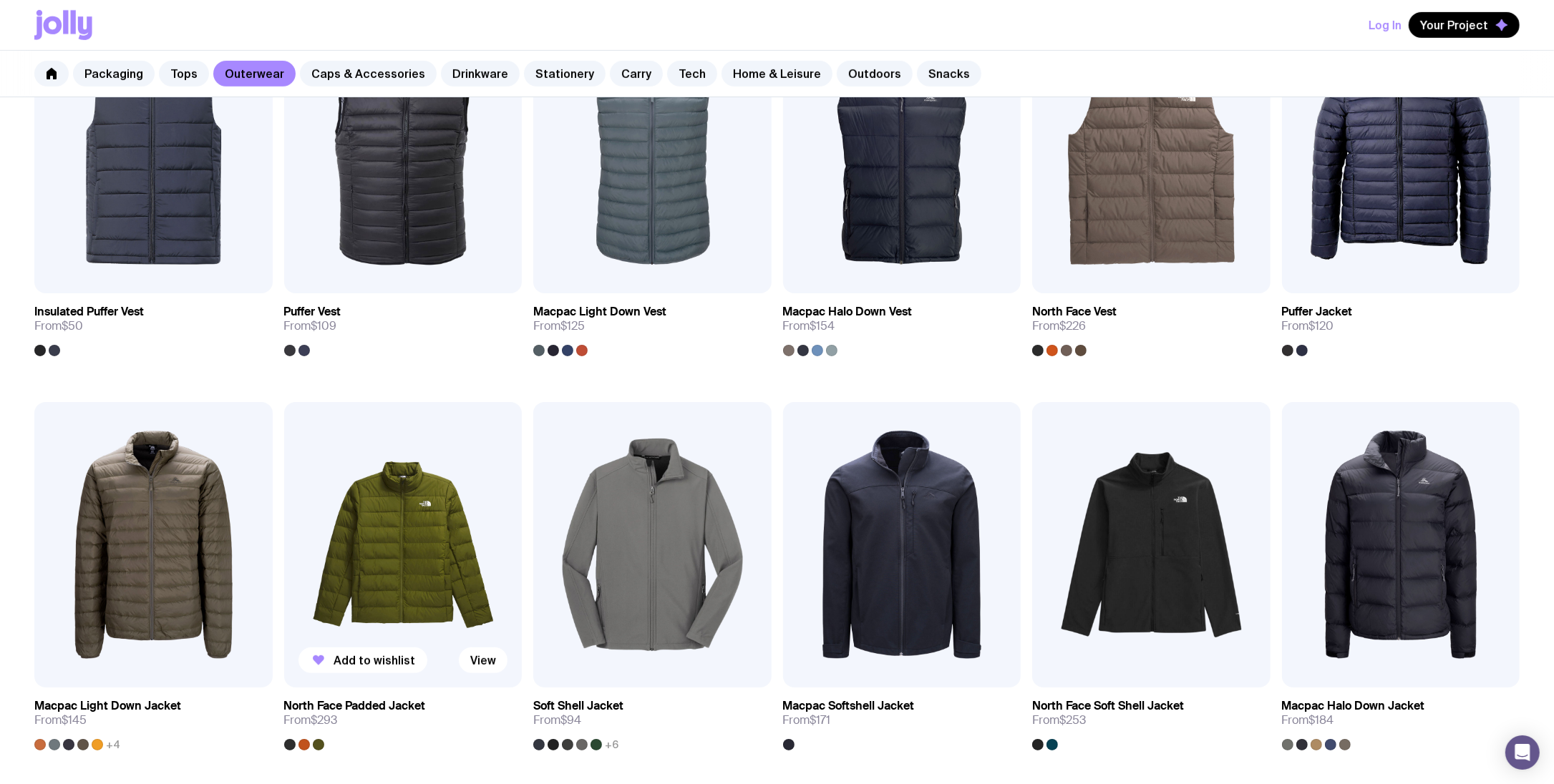
scroll to position [1363, 0]
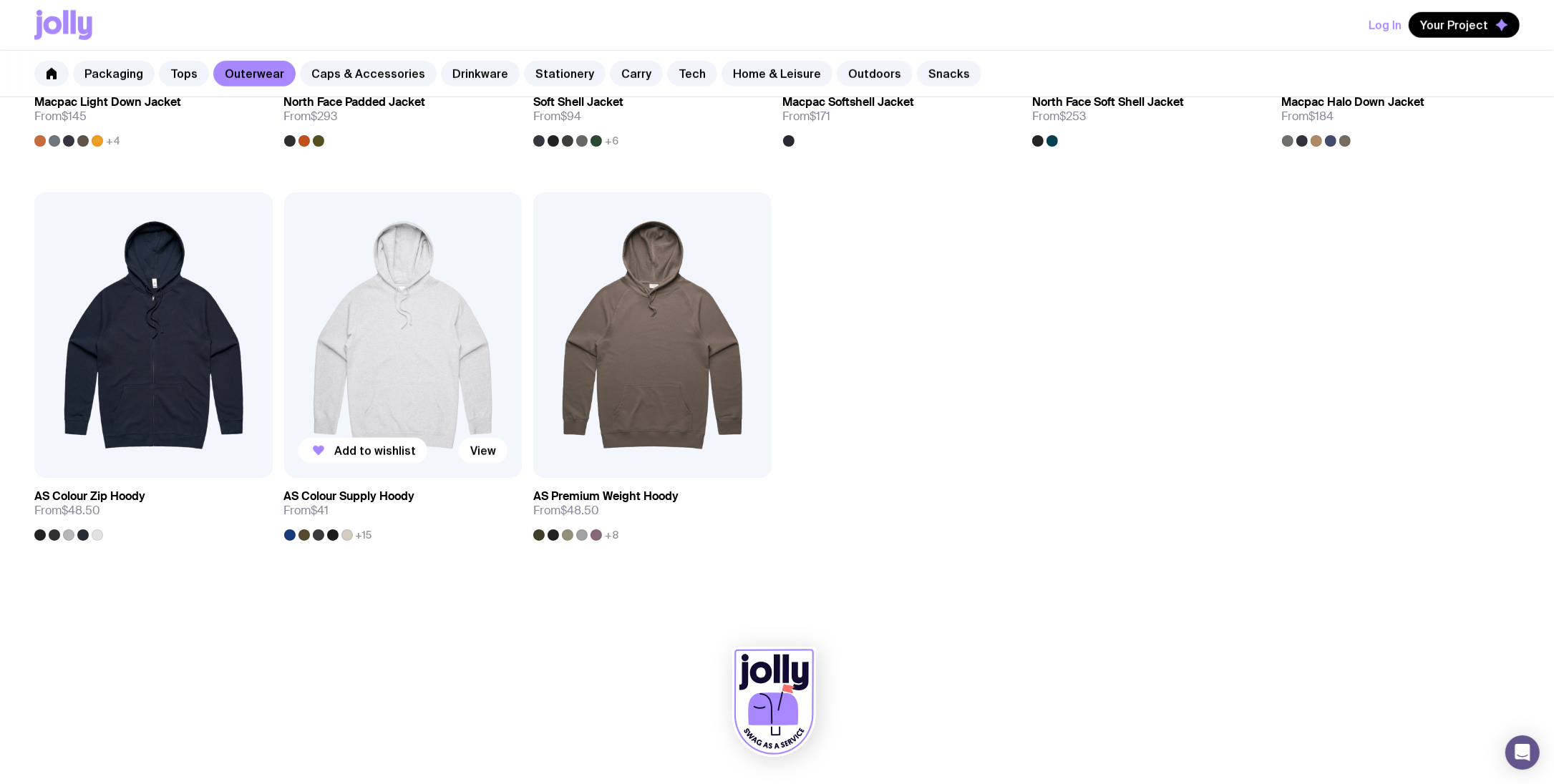
click at [444, 385] on img at bounding box center [403, 335] width 238 height 285
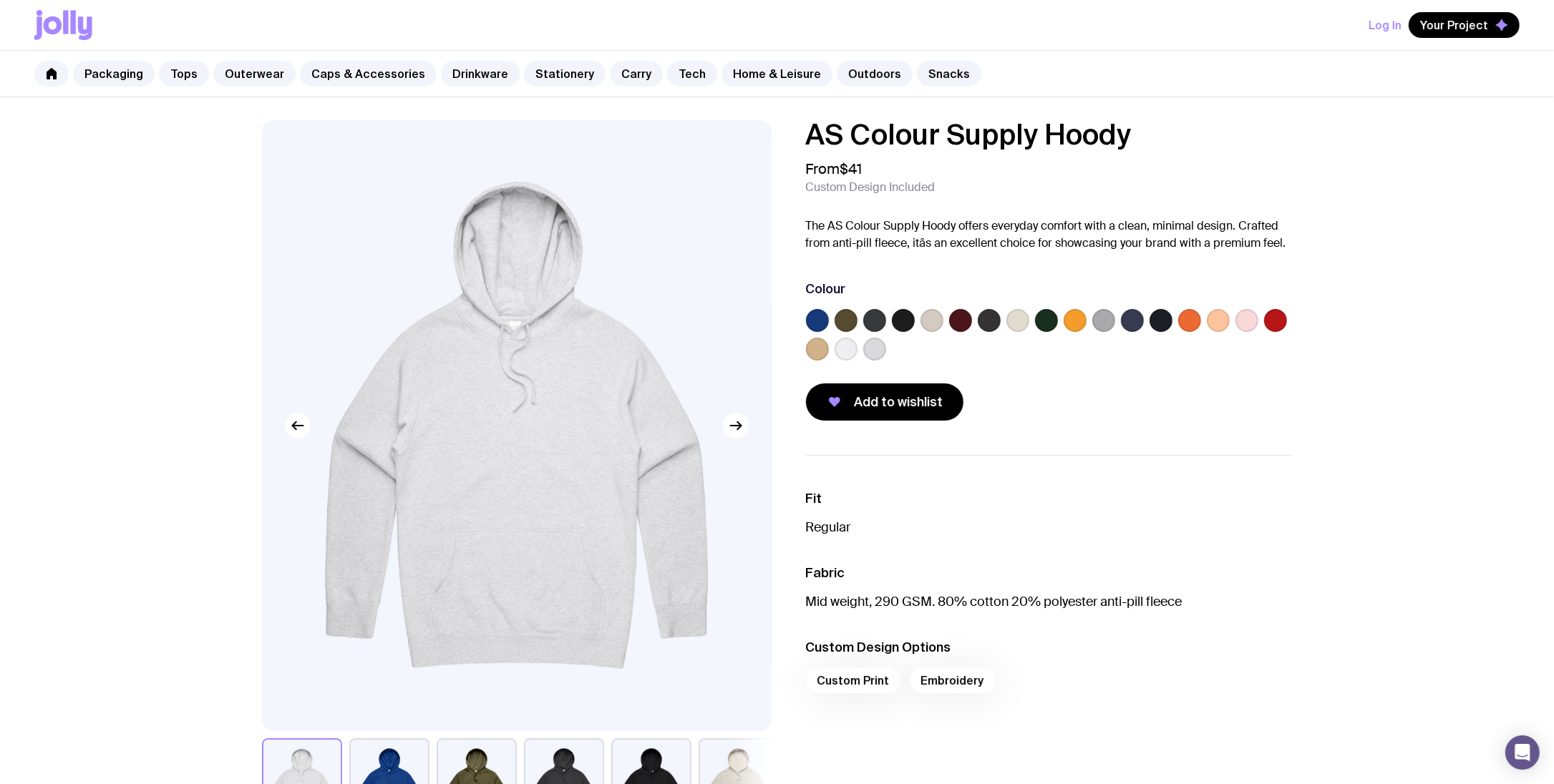
click at [1040, 325] on label at bounding box center [1046, 320] width 23 height 23
click at [0, 0] on input "radio" at bounding box center [0, 0] width 0 height 0
